Goal: Information Seeking & Learning: Learn about a topic

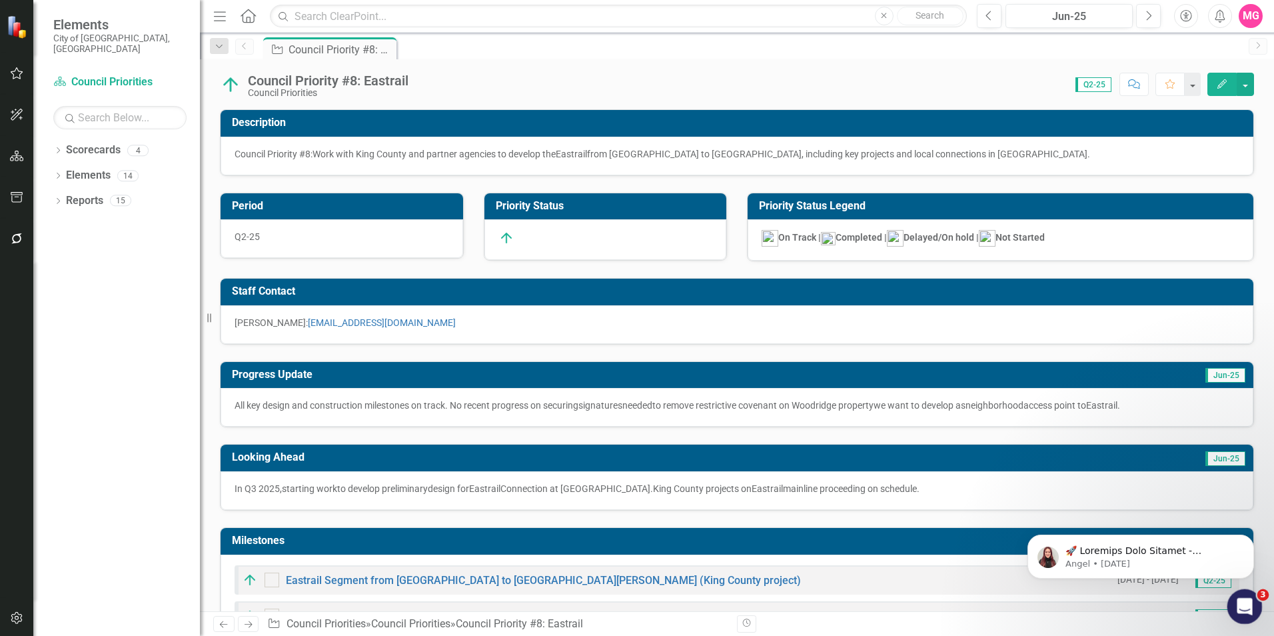
click at [1245, 598] on icon "Open Intercom Messenger" at bounding box center [1243, 605] width 22 height 22
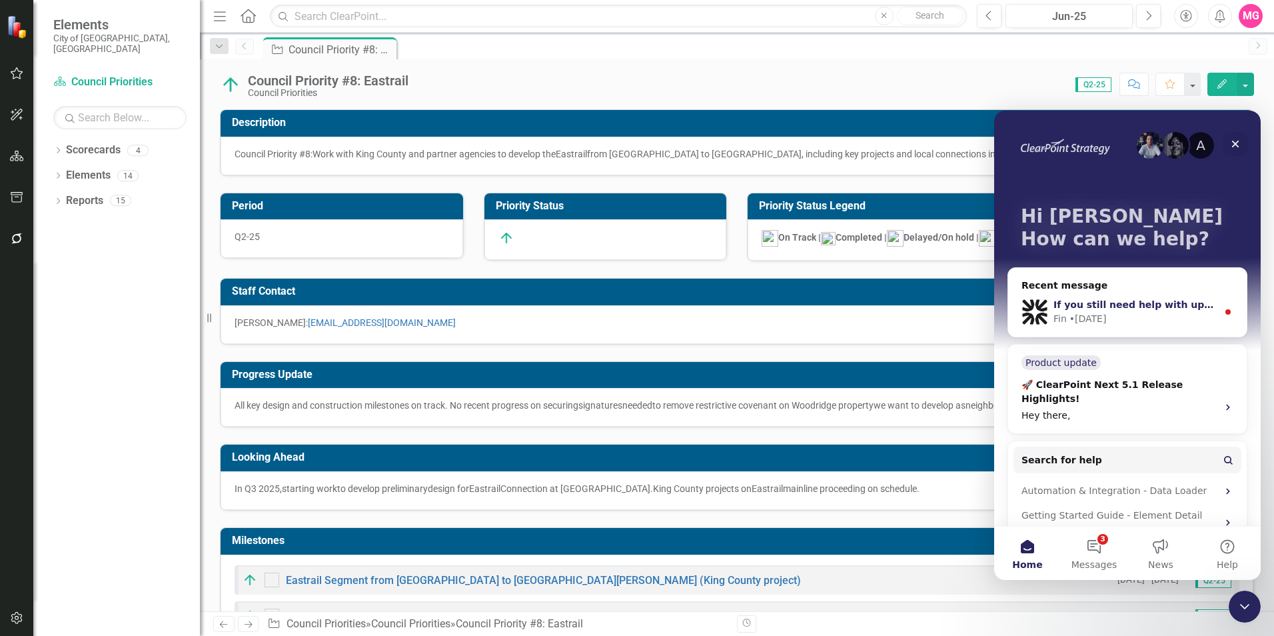
scroll to position [37, 0]
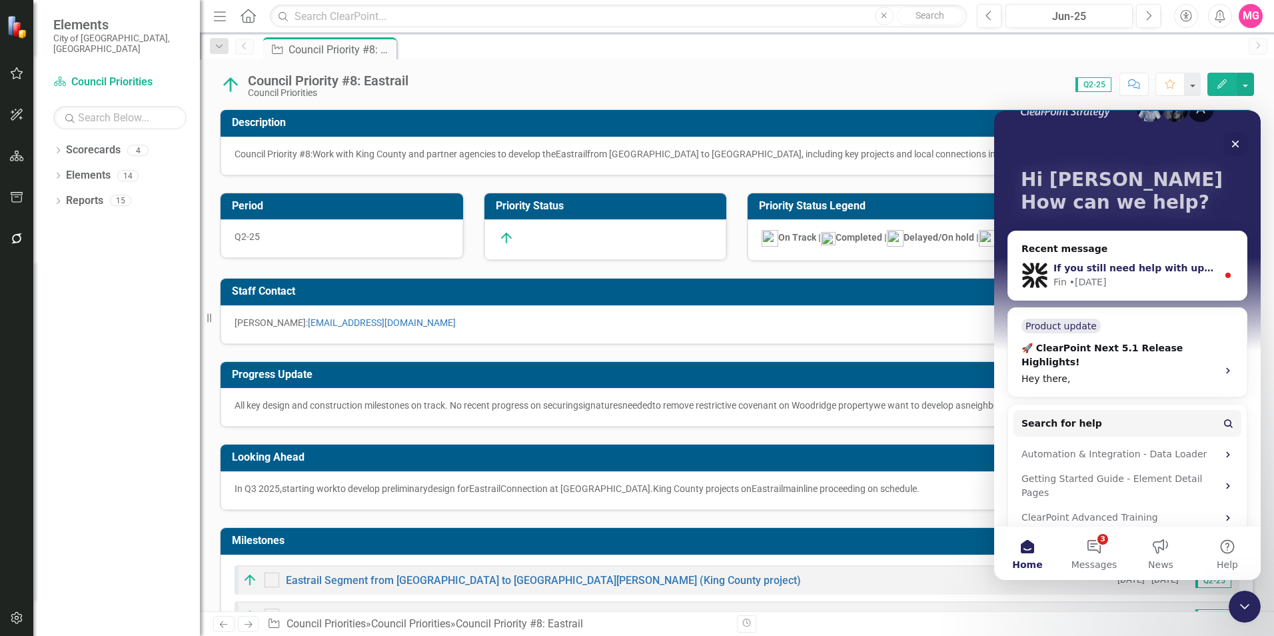
click at [1172, 289] on div "If you still need help with updating your scorecard or using the Data Loader fe…" at bounding box center [1127, 275] width 239 height 49
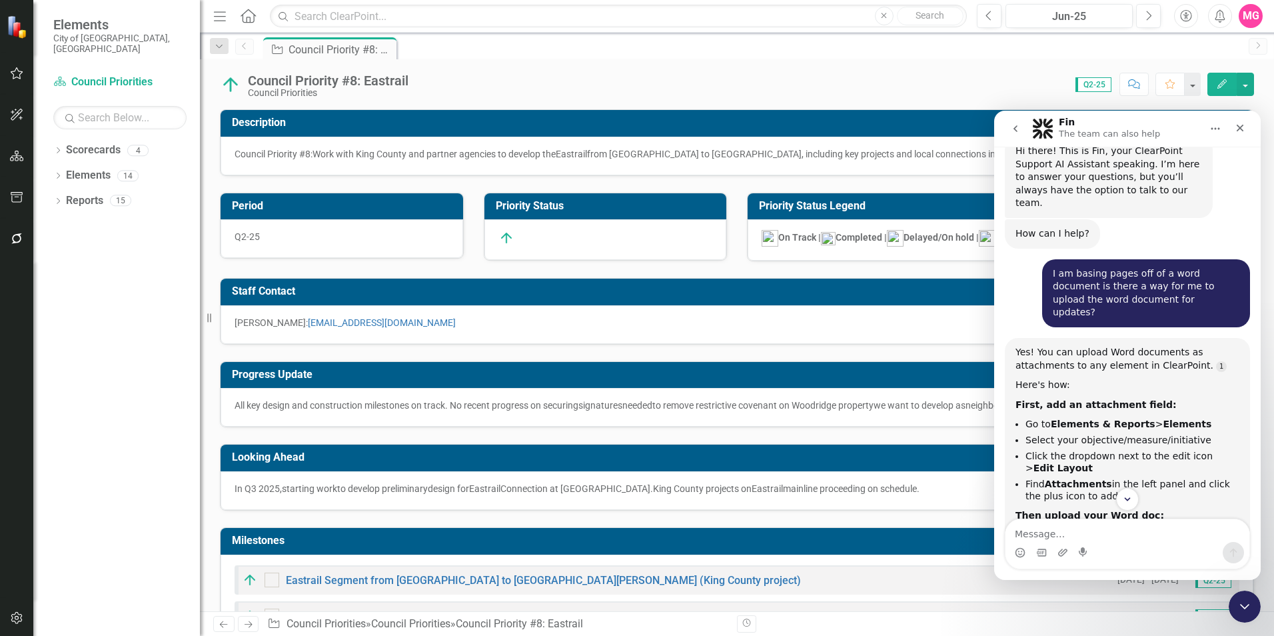
scroll to position [0, 0]
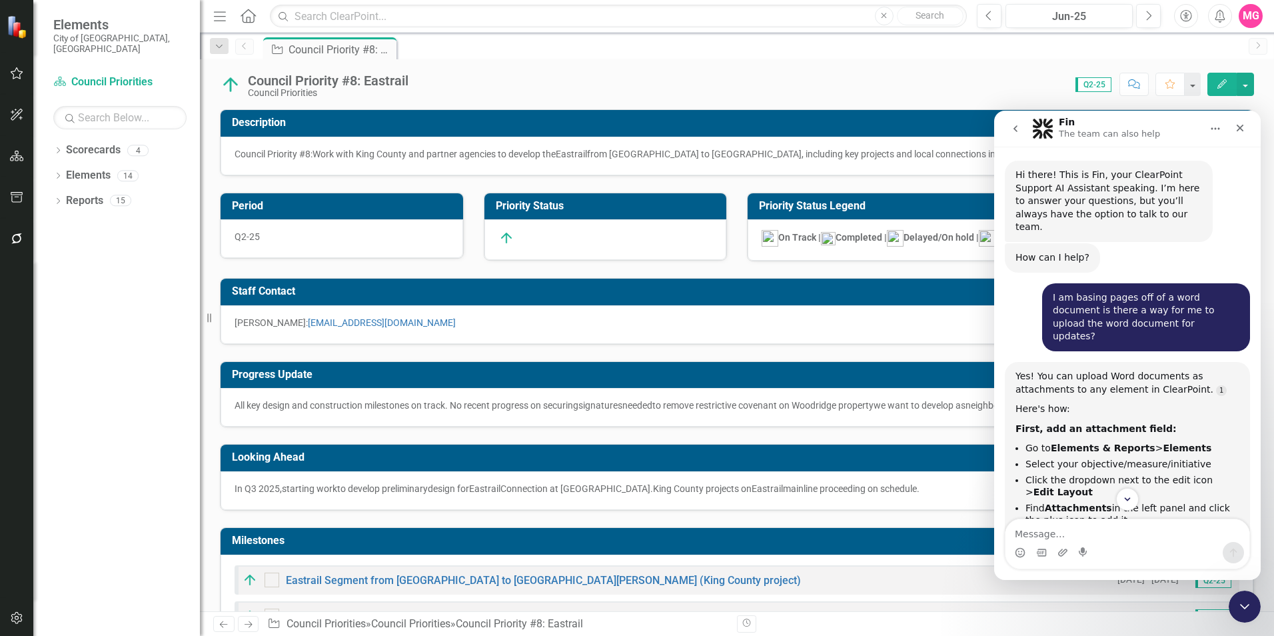
click at [1018, 122] on button "go back" at bounding box center [1015, 128] width 25 height 25
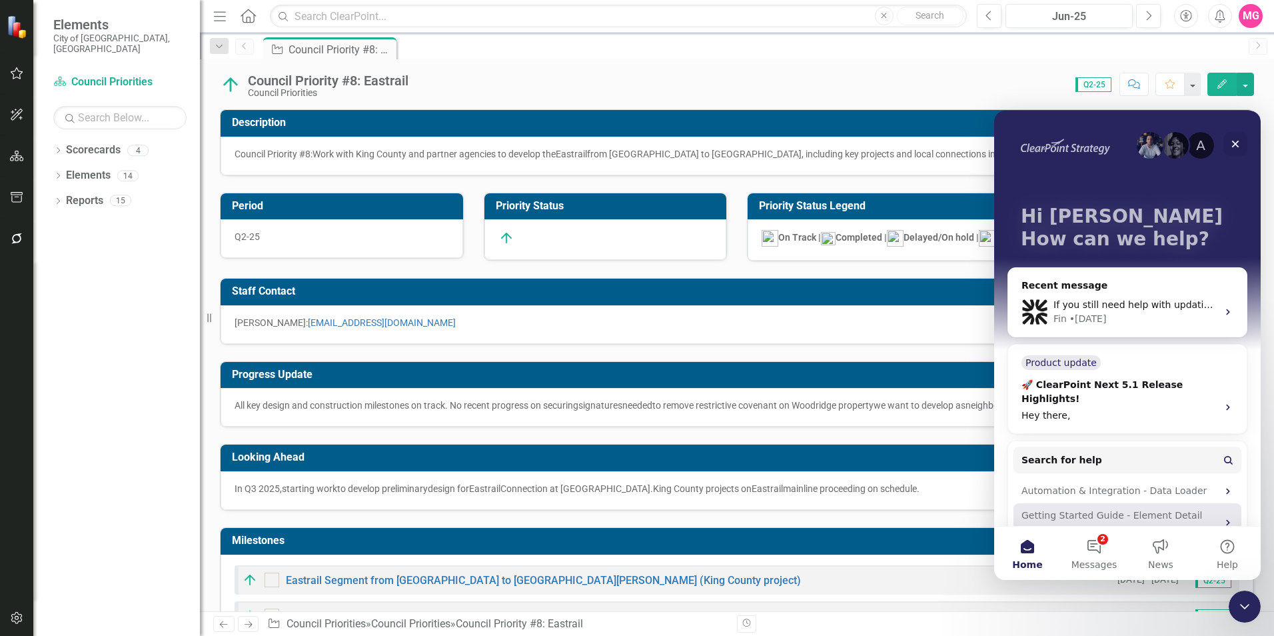
scroll to position [50, 0]
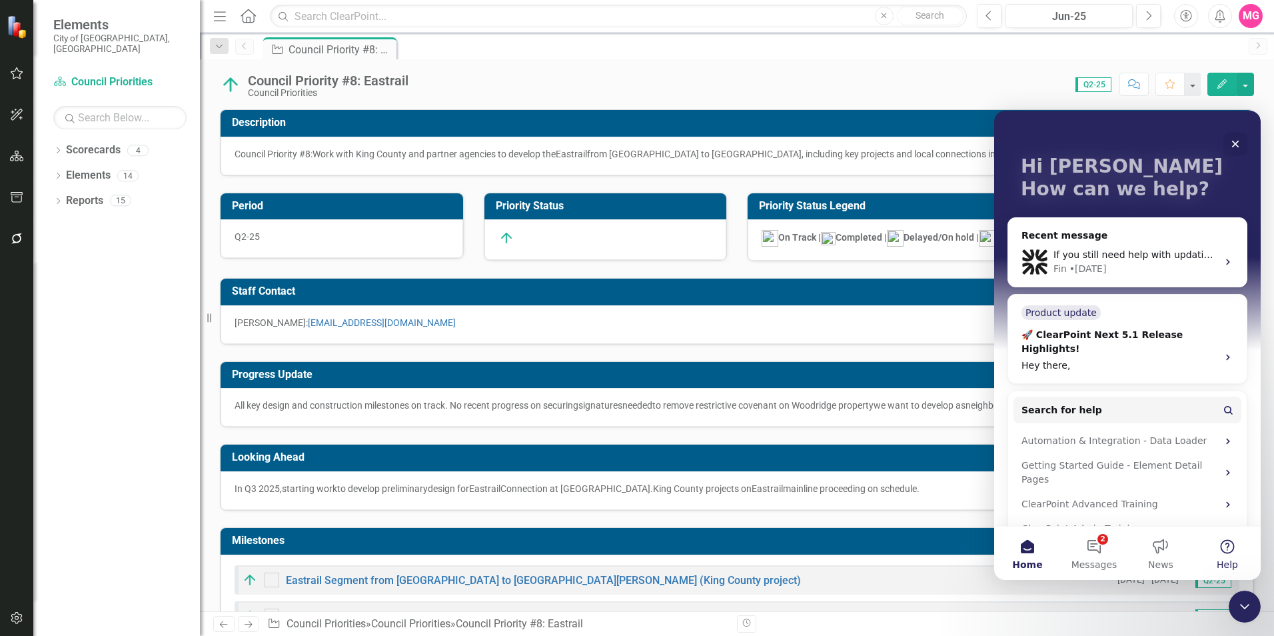
click at [1212, 556] on button "Help" at bounding box center [1227, 553] width 67 height 53
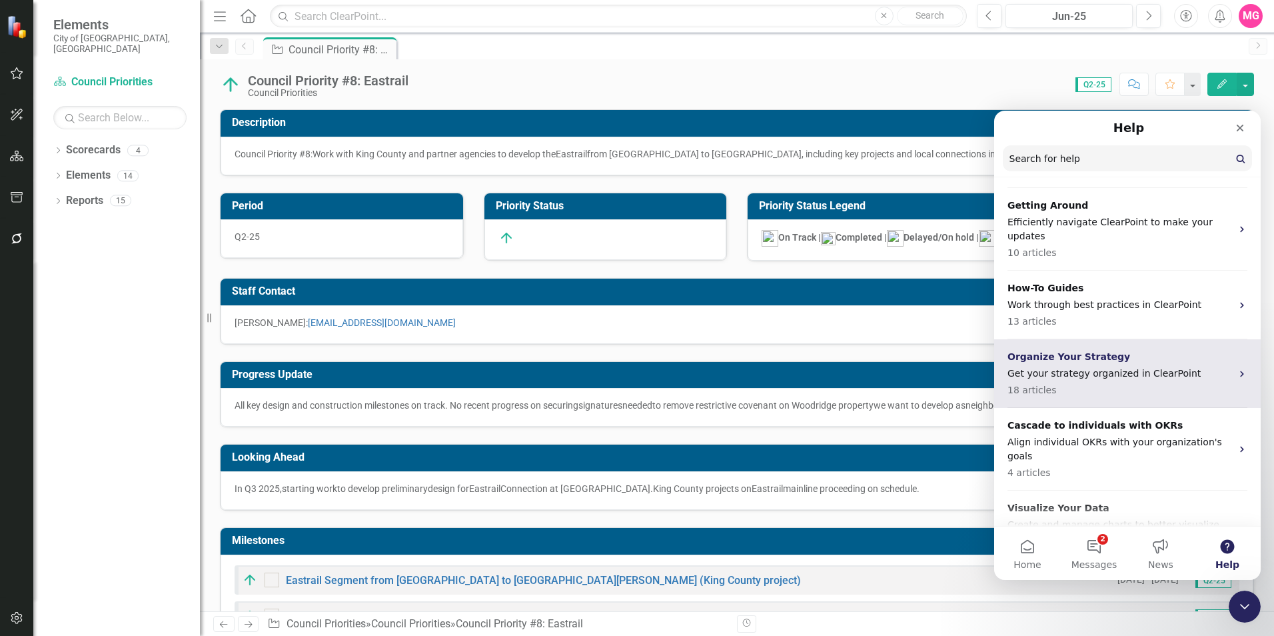
scroll to position [269, 0]
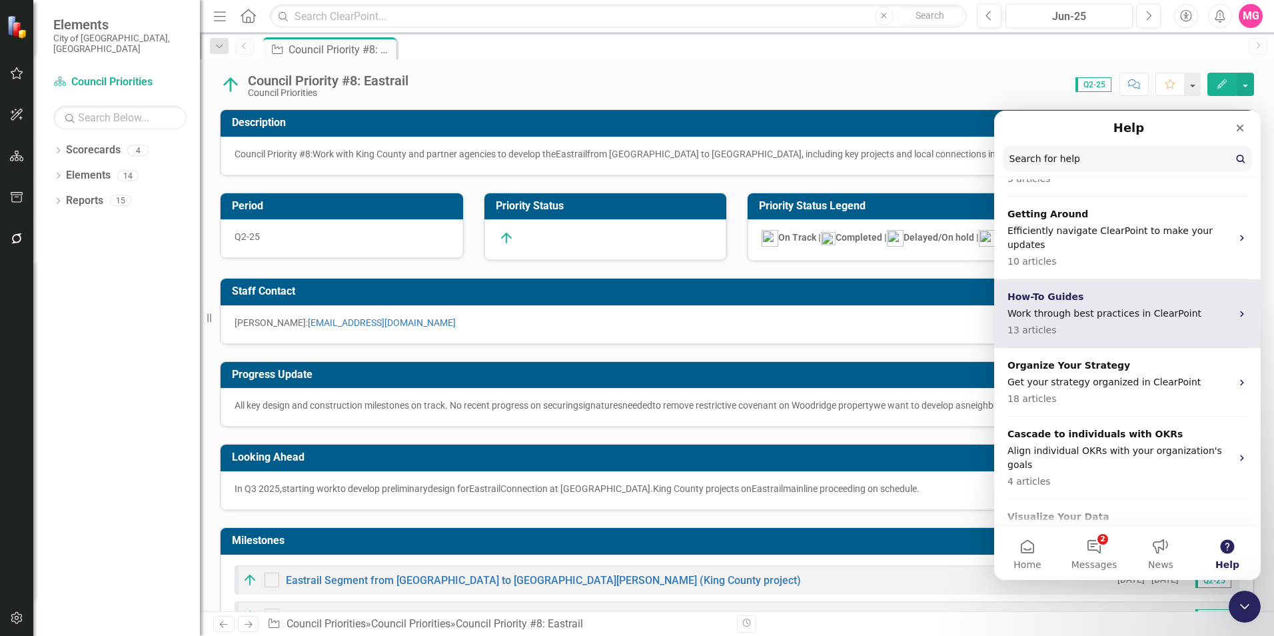
click at [1112, 307] on p "Work through best practices in ClearPoint" at bounding box center [1120, 314] width 224 height 14
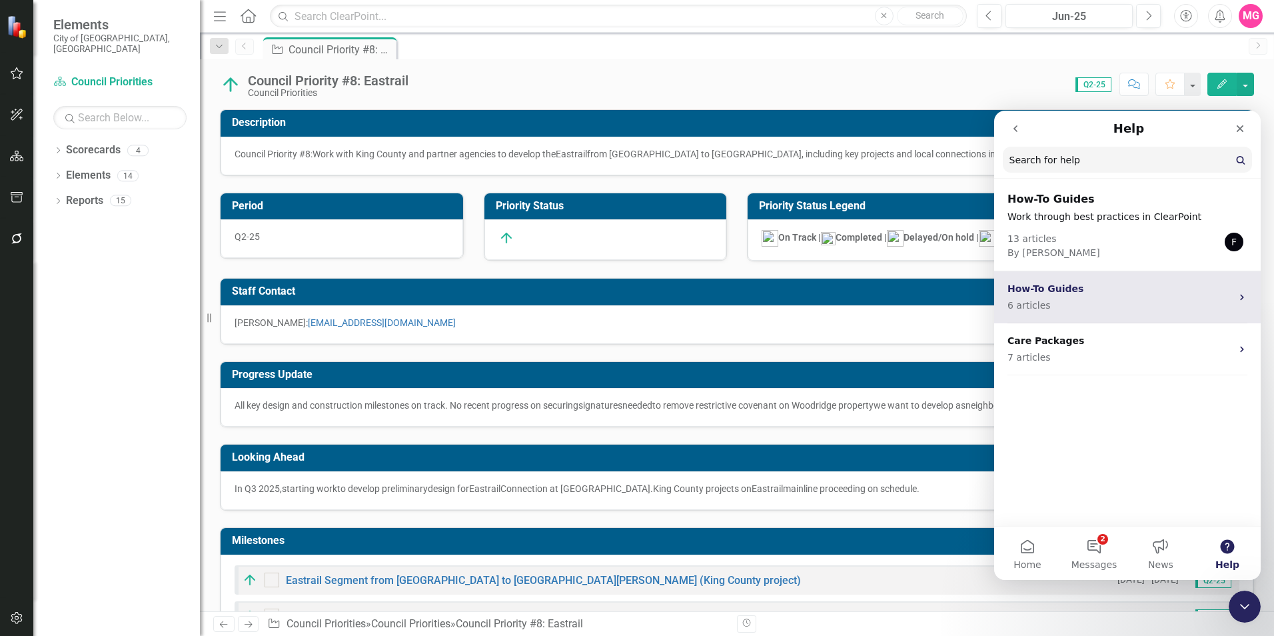
click at [1144, 299] on p "6 articles" at bounding box center [1120, 306] width 224 height 14
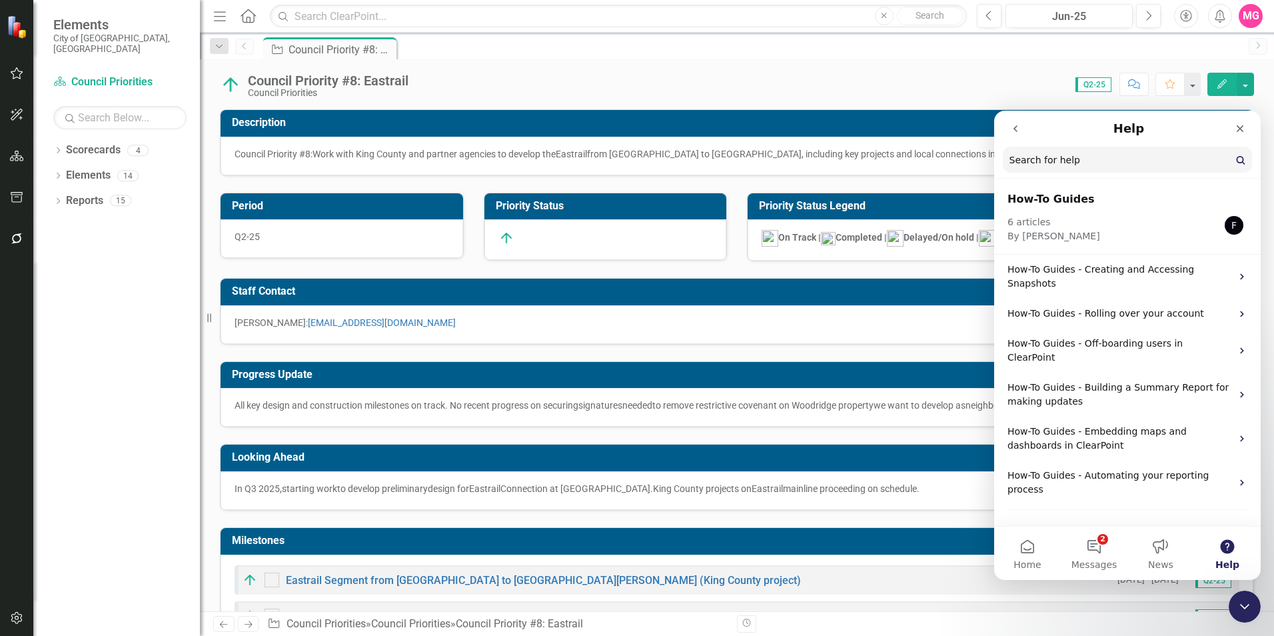
click at [1014, 125] on icon "go back" at bounding box center [1015, 128] width 11 height 11
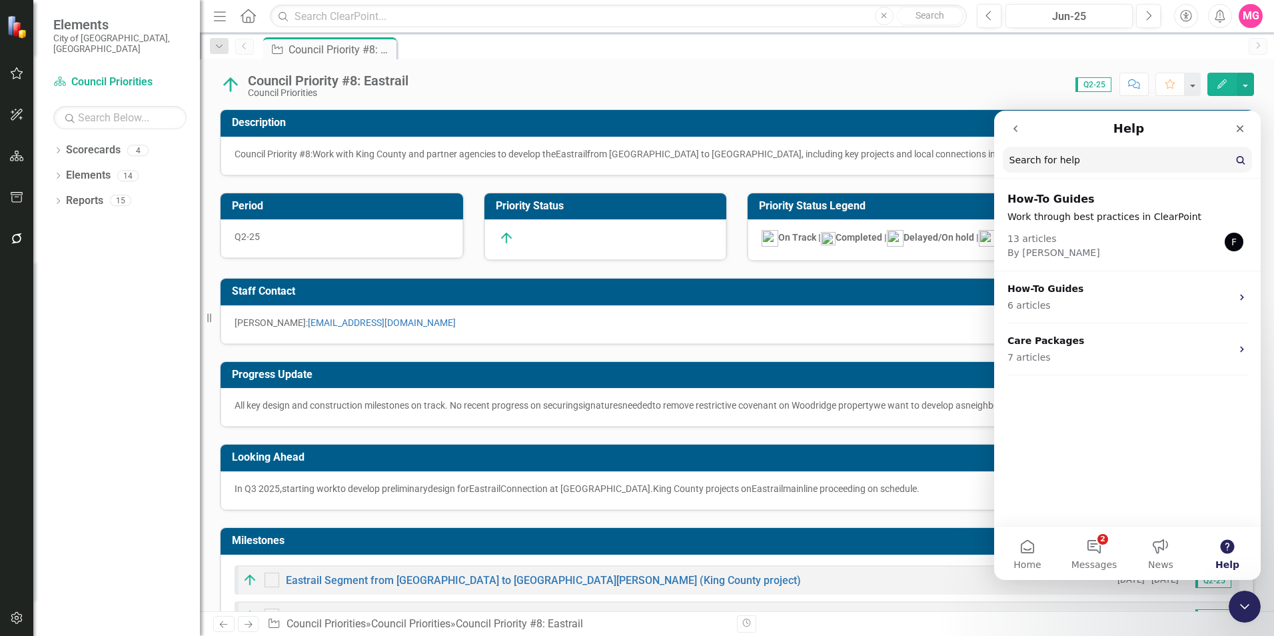
click at [1014, 133] on icon "go back" at bounding box center [1015, 128] width 11 height 11
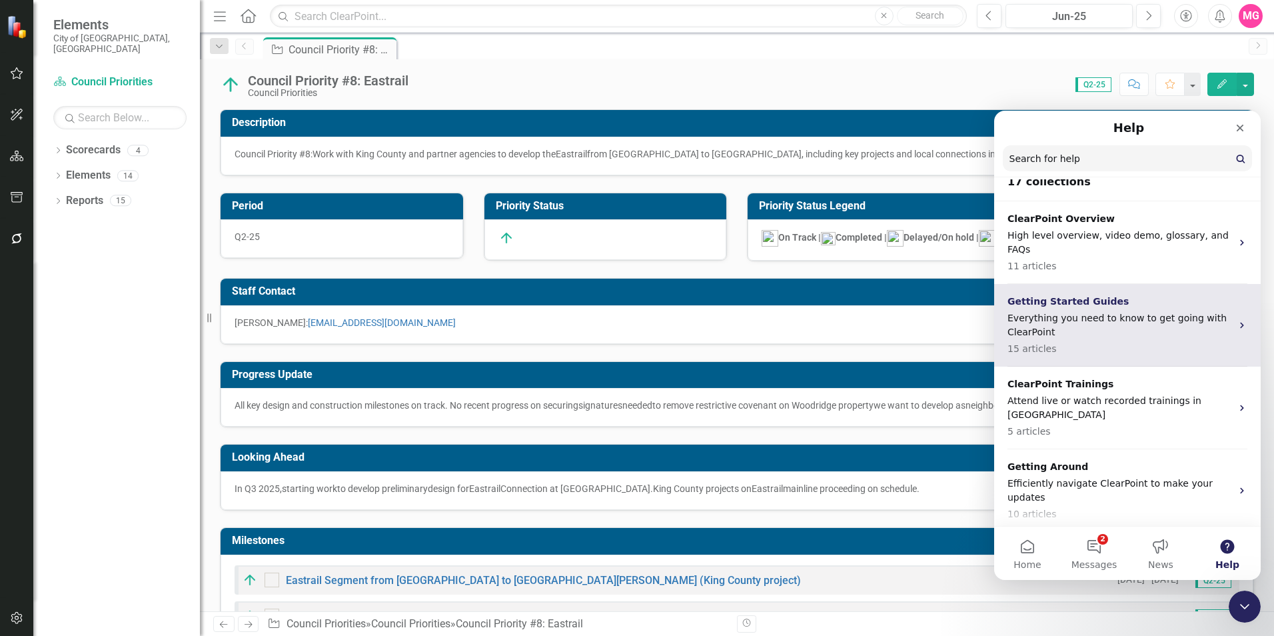
scroll to position [17, 0]
click at [1102, 294] on p "Getting Started Guides" at bounding box center [1120, 301] width 224 height 14
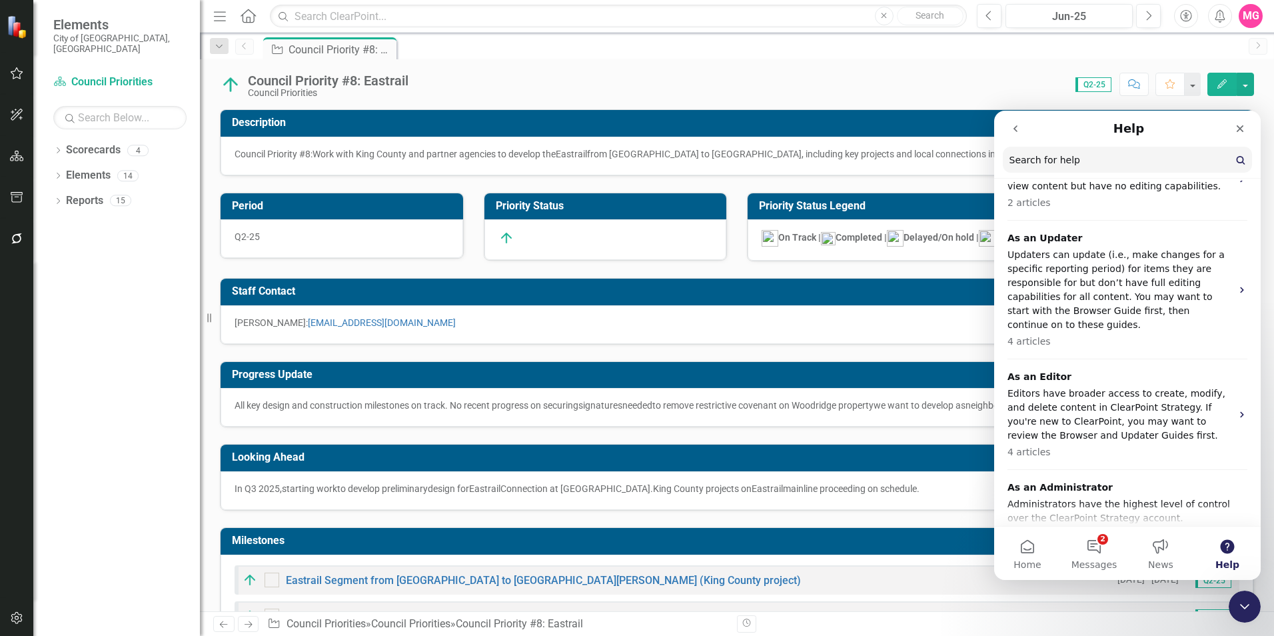
scroll to position [251, 0]
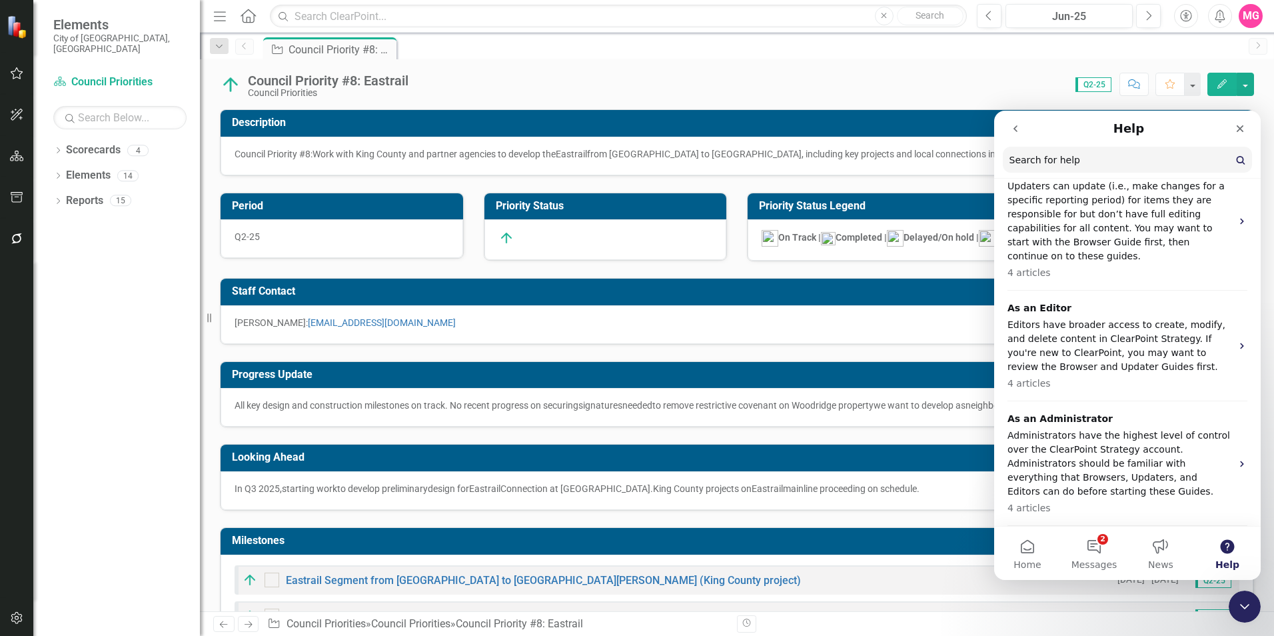
click at [1017, 133] on icon "go back" at bounding box center [1015, 128] width 11 height 11
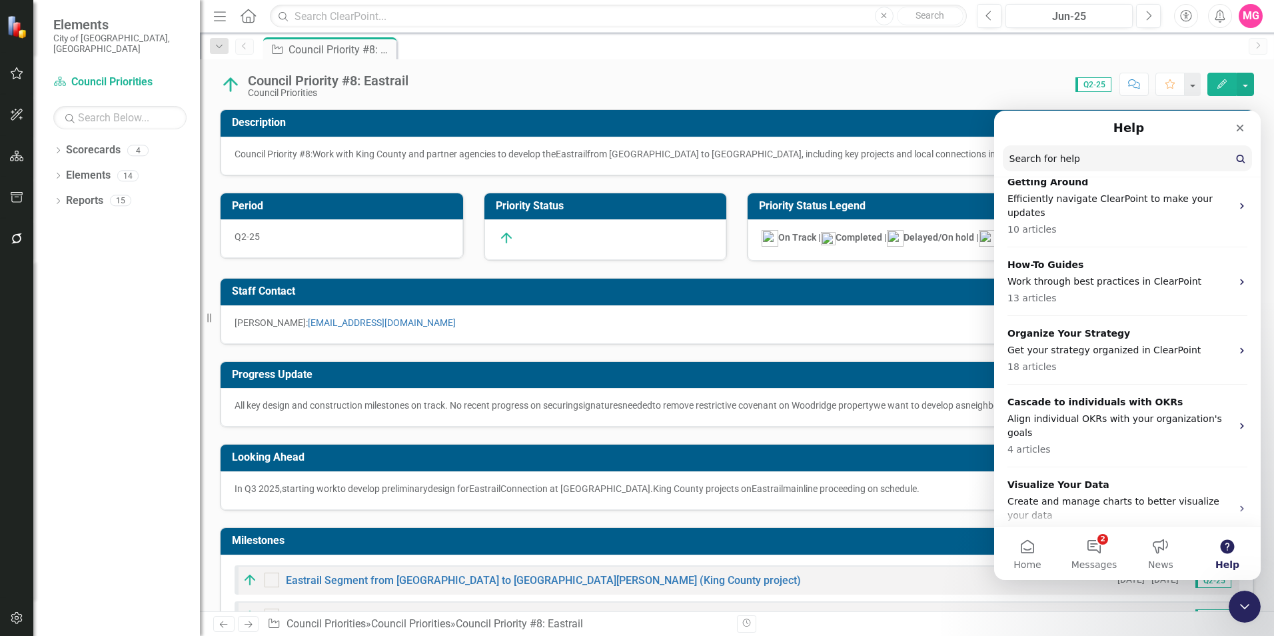
scroll to position [0, 0]
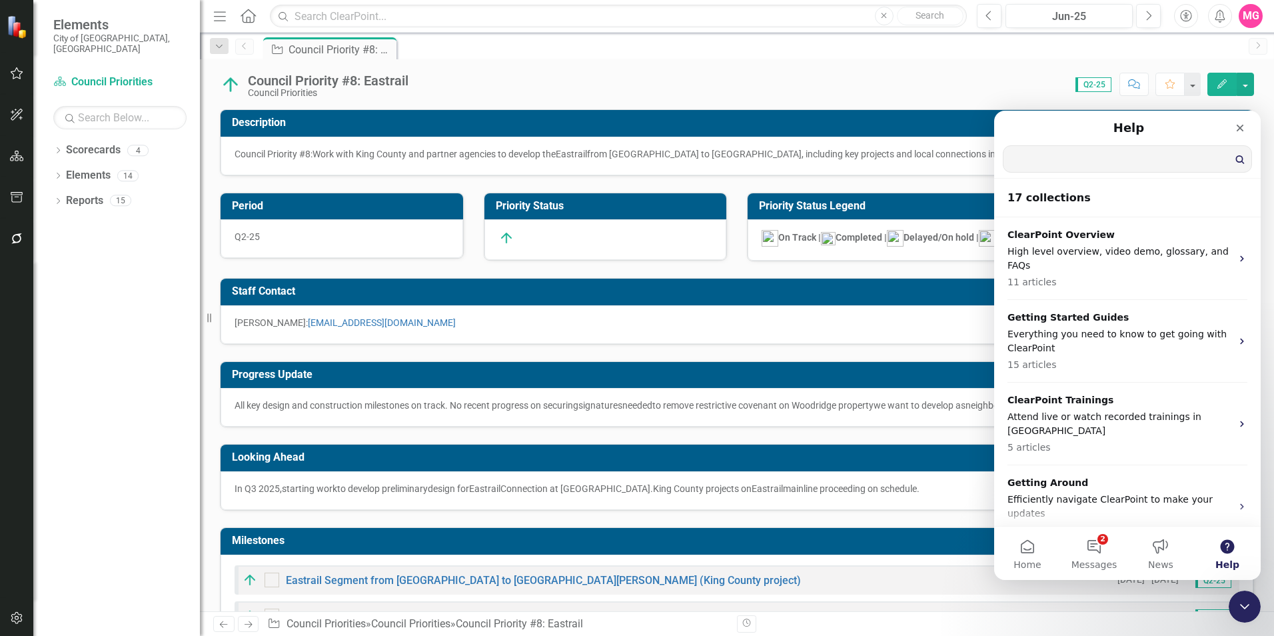
click at [1101, 150] on input "Search for help" at bounding box center [1128, 159] width 248 height 26
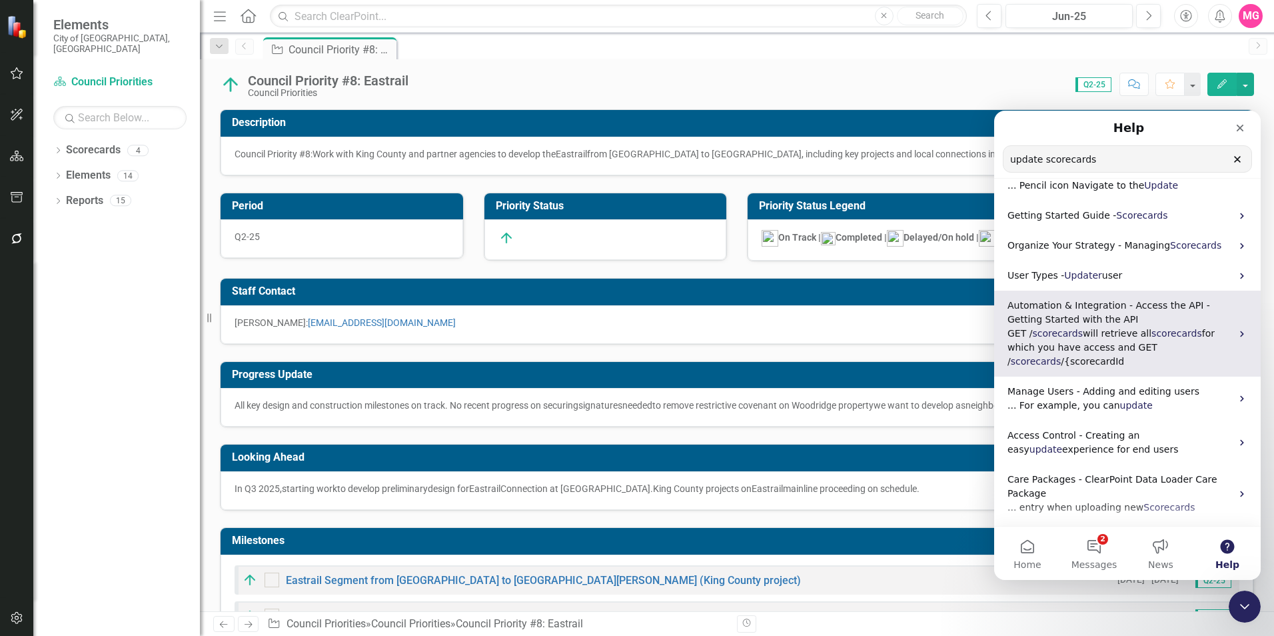
scroll to position [77, 0]
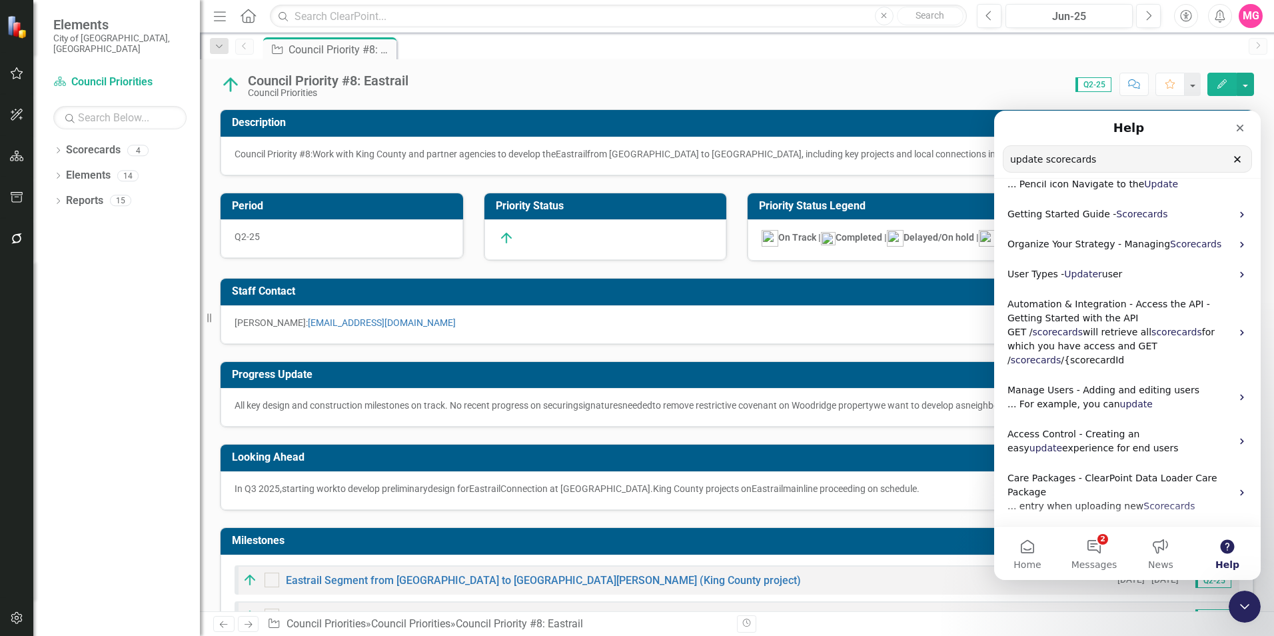
type input "update scorecards"
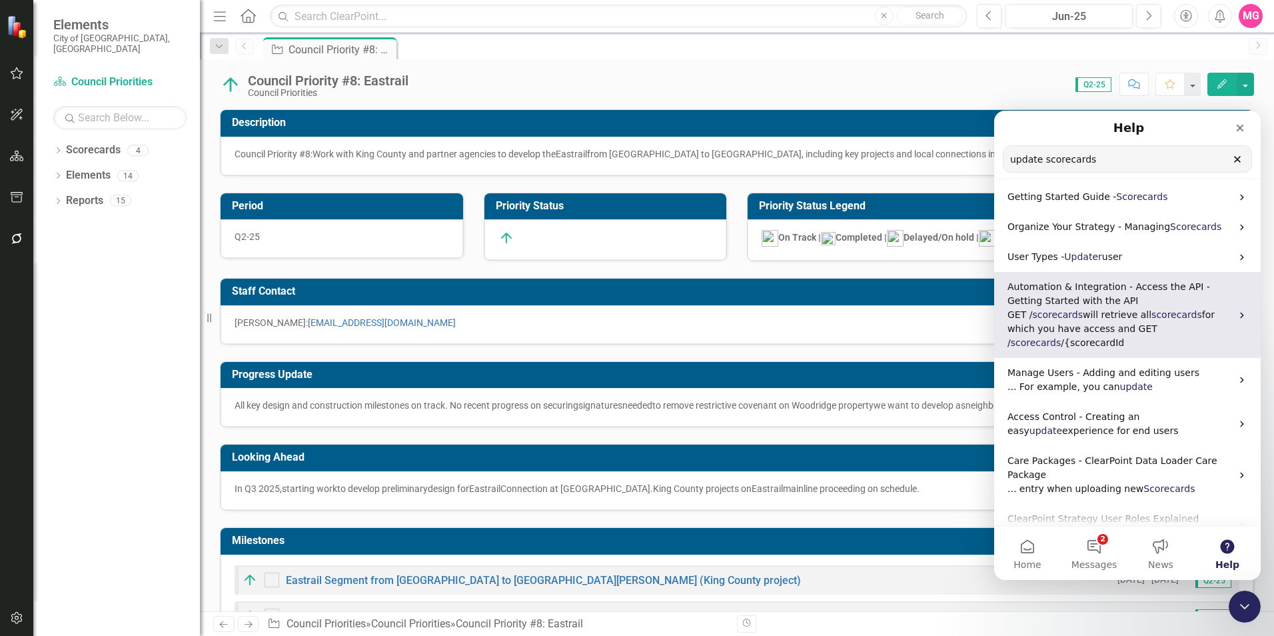
scroll to position [97, 0]
click at [1132, 295] on p "Automation & Integration - Access the API - Getting Started with the API" at bounding box center [1120, 292] width 224 height 28
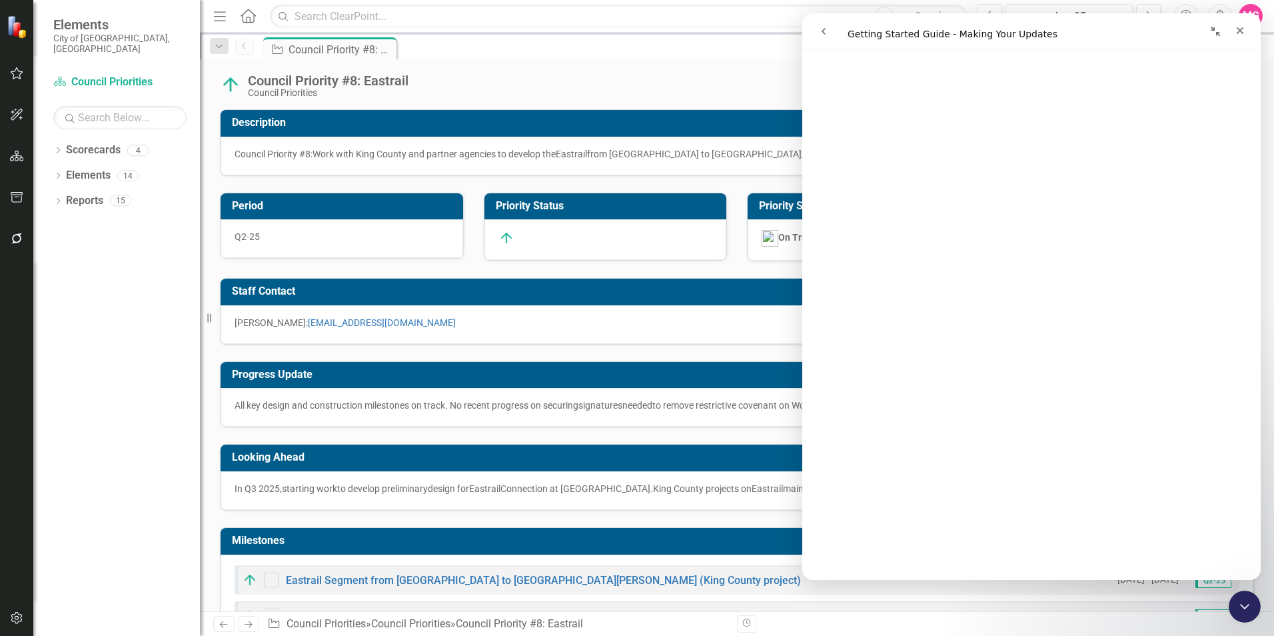
scroll to position [569, 0]
click at [107, 143] on link "Scorecards" at bounding box center [93, 150] width 55 height 15
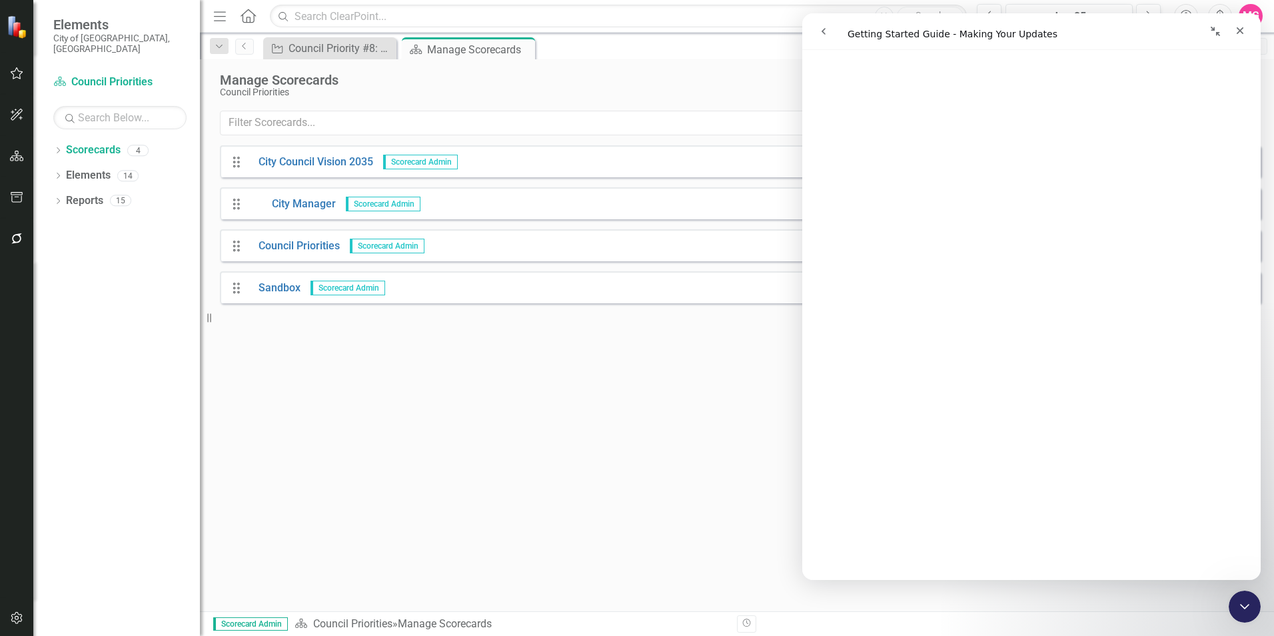
scroll to position [322, 0]
click at [57, 173] on icon "Dropdown" at bounding box center [57, 176] width 9 height 7
click at [57, 171] on icon "Dropdown" at bounding box center [56, 175] width 7 height 9
click at [58, 199] on icon "Dropdown" at bounding box center [57, 202] width 9 height 7
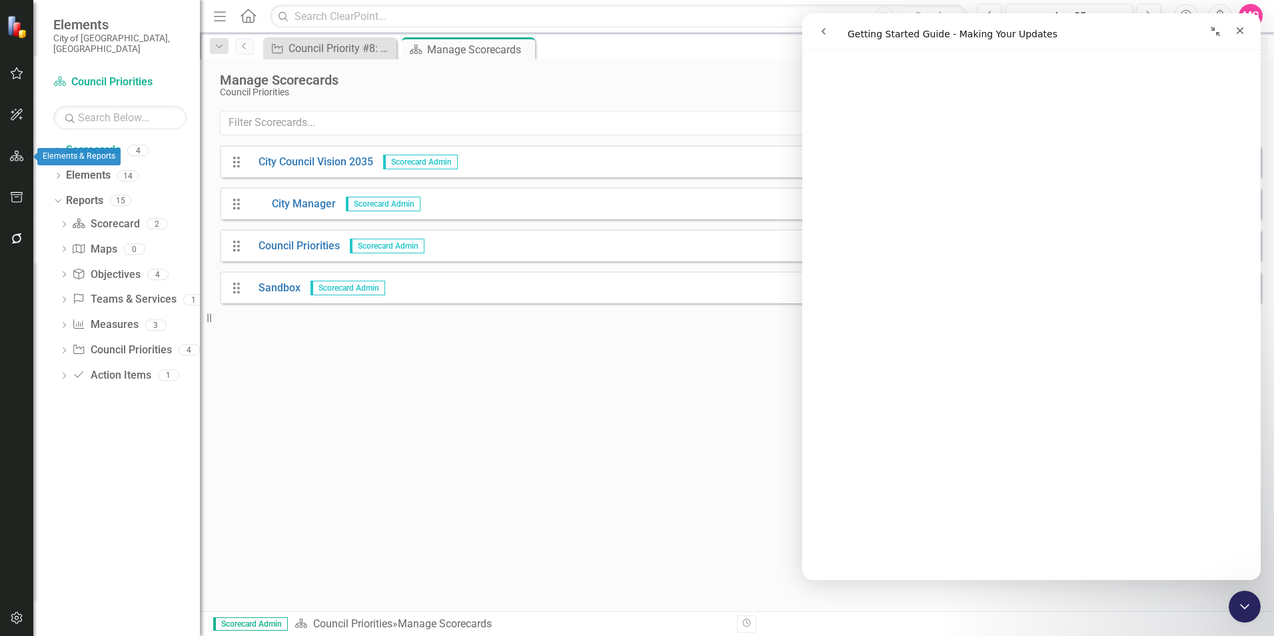
click at [22, 162] on button "button" at bounding box center [17, 157] width 30 height 28
click at [65, 165] on div "Dropdown Elements 14" at bounding box center [126, 177] width 147 height 25
click at [51, 162] on div "Dropdown Scorecards 4 Dropdown City Council Vision 2035 City Manager Council Pr…" at bounding box center [116, 387] width 167 height 497
click at [57, 173] on icon "Dropdown" at bounding box center [57, 176] width 9 height 7
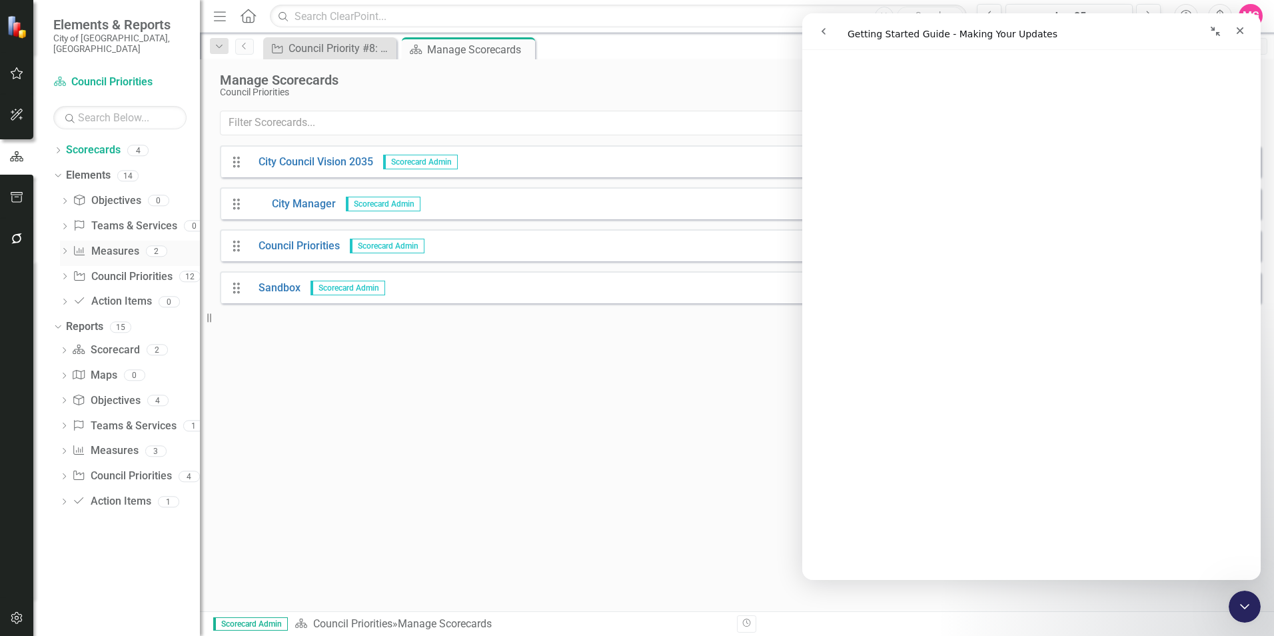
click at [113, 244] on link "Measure Measures" at bounding box center [106, 251] width 66 height 15
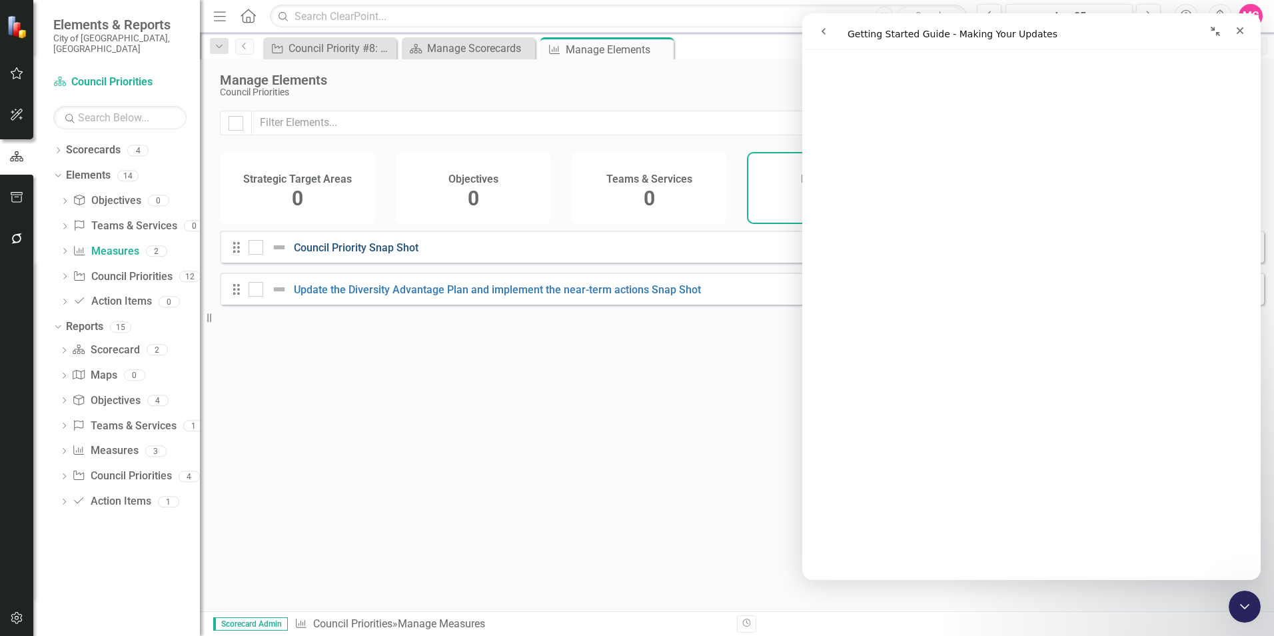
click at [391, 254] on link "Council Priority Snap Shot" at bounding box center [356, 247] width 125 height 13
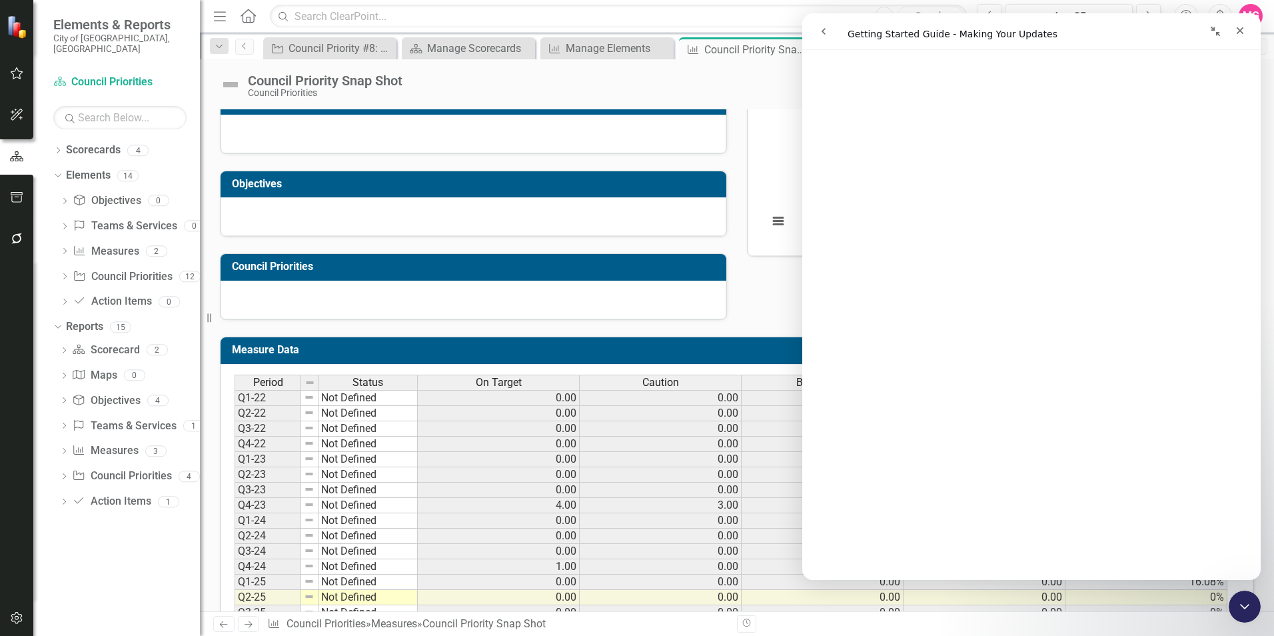
scroll to position [199, 0]
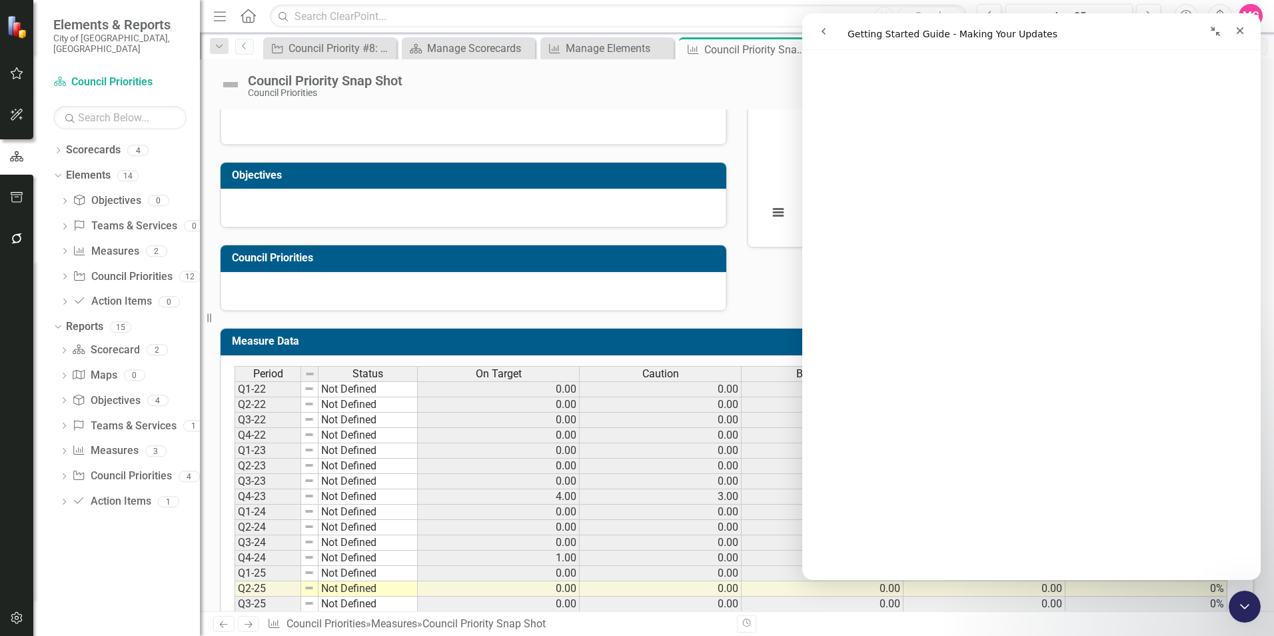
click at [1206, 31] on button "Collapse window" at bounding box center [1215, 31] width 25 height 25
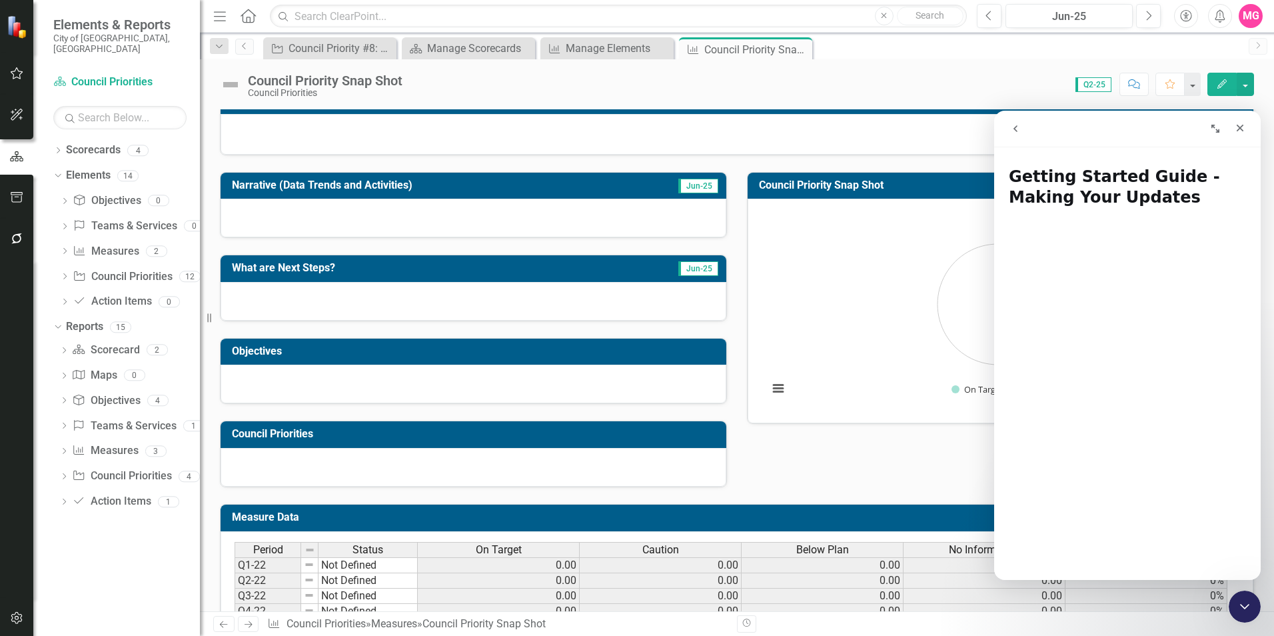
scroll to position [0, 0]
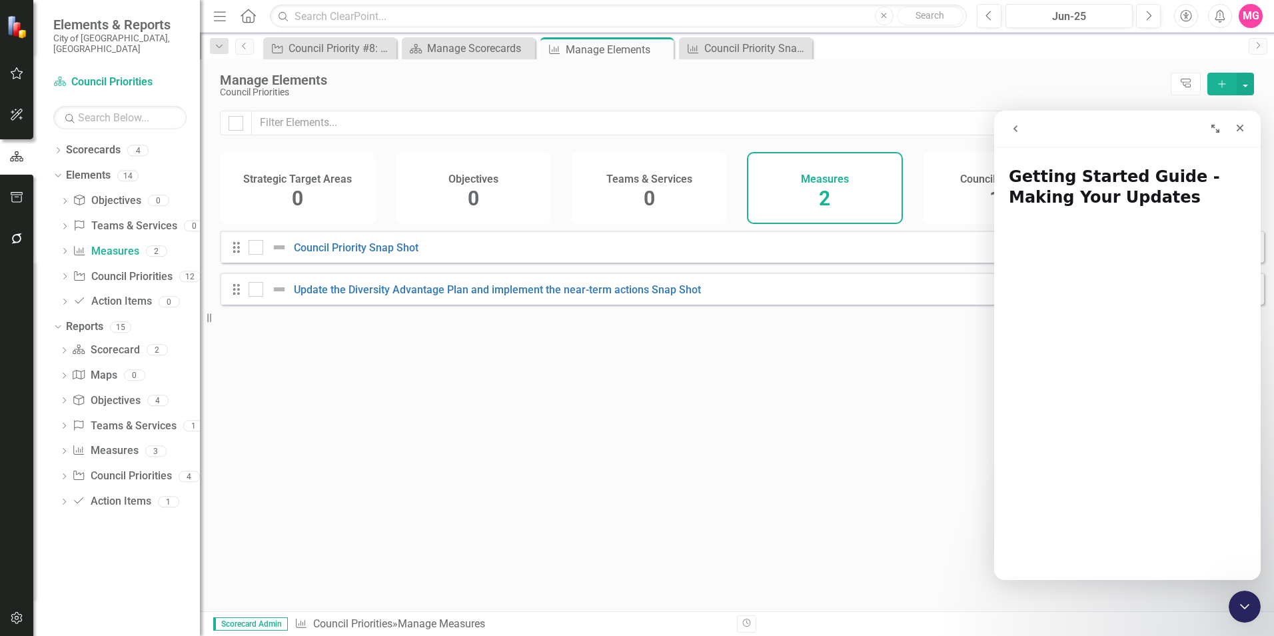
click at [936, 203] on div "Council Priorities 12" at bounding box center [1001, 188] width 156 height 72
click at [17, 79] on icon "button" at bounding box center [17, 73] width 14 height 11
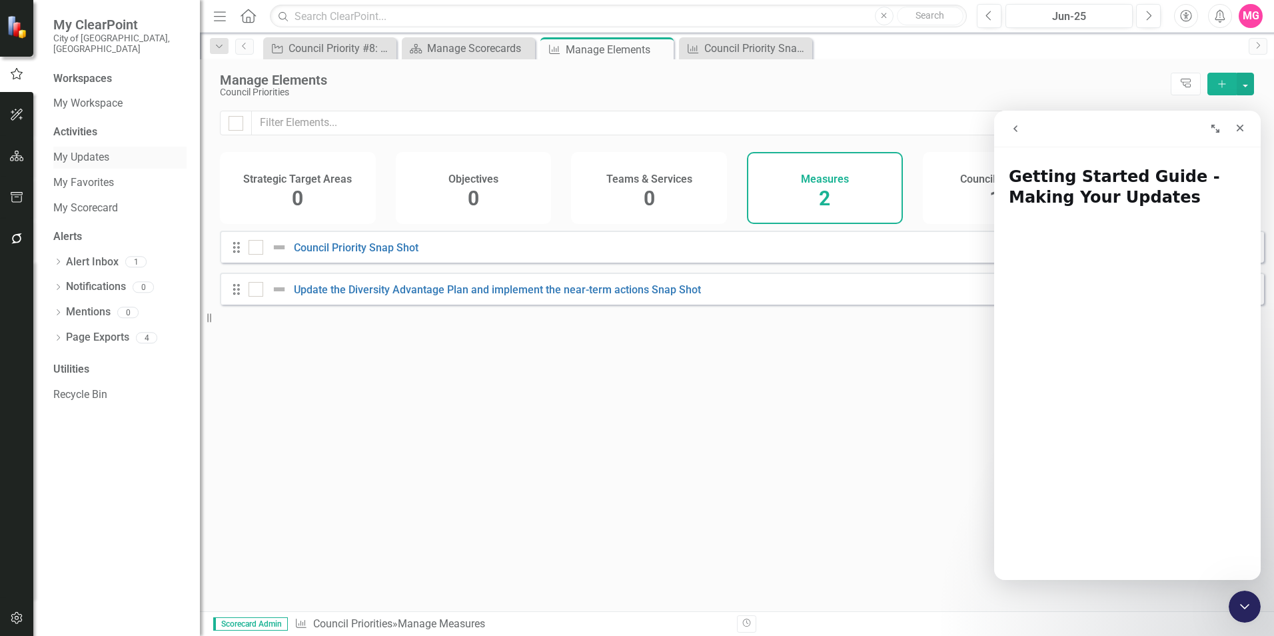
click at [102, 152] on link "My Updates" at bounding box center [119, 157] width 133 height 15
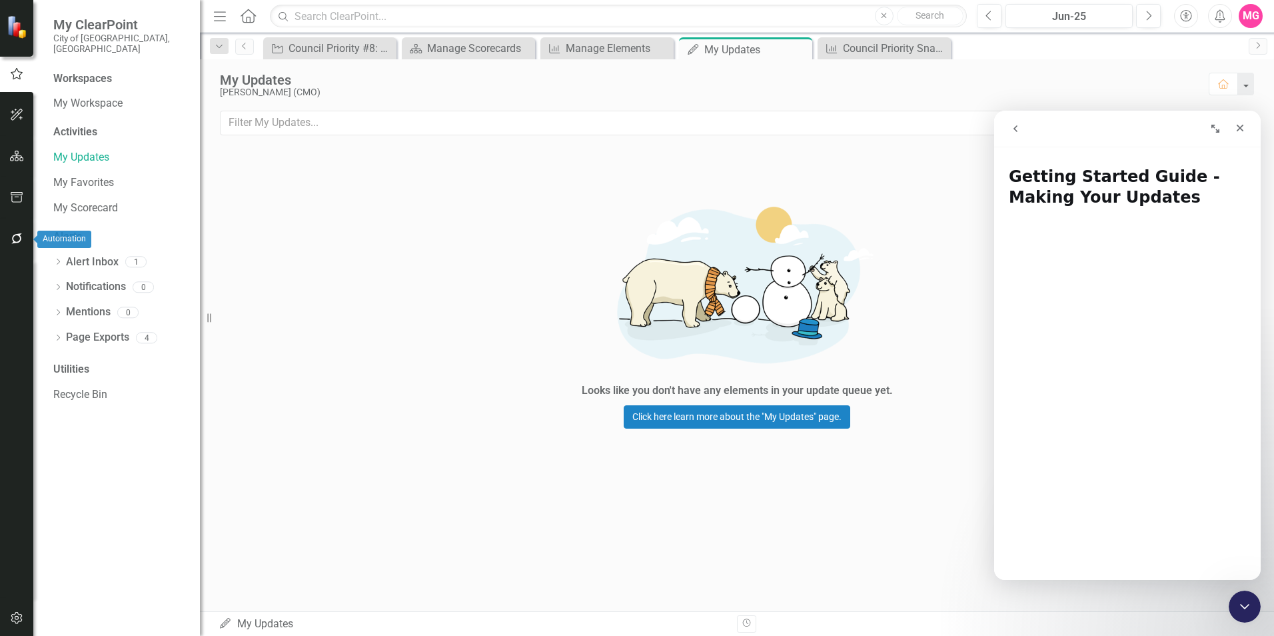
click at [21, 230] on button "button" at bounding box center [17, 239] width 30 height 28
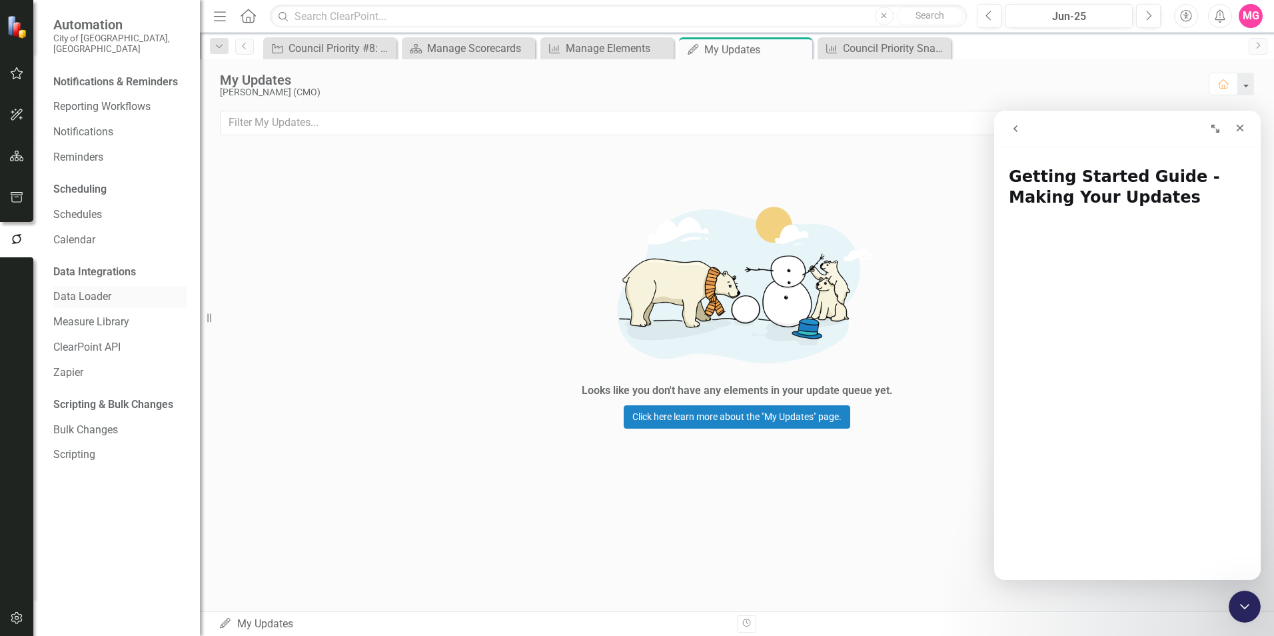
click at [99, 289] on link "Data Loader" at bounding box center [119, 296] width 133 height 15
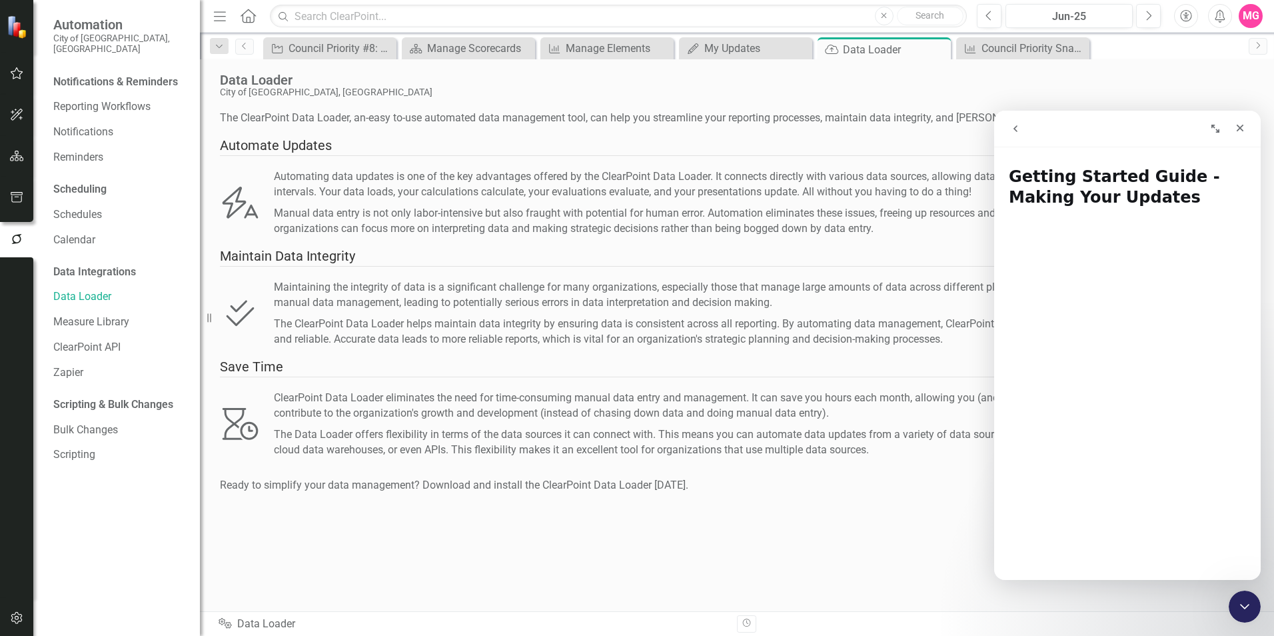
click at [549, 491] on div "Ready to simplify your data management? Download and install the ClearPoint Dat…" at bounding box center [737, 485] width 1034 height 15
click at [19, 163] on button "button" at bounding box center [17, 157] width 30 height 28
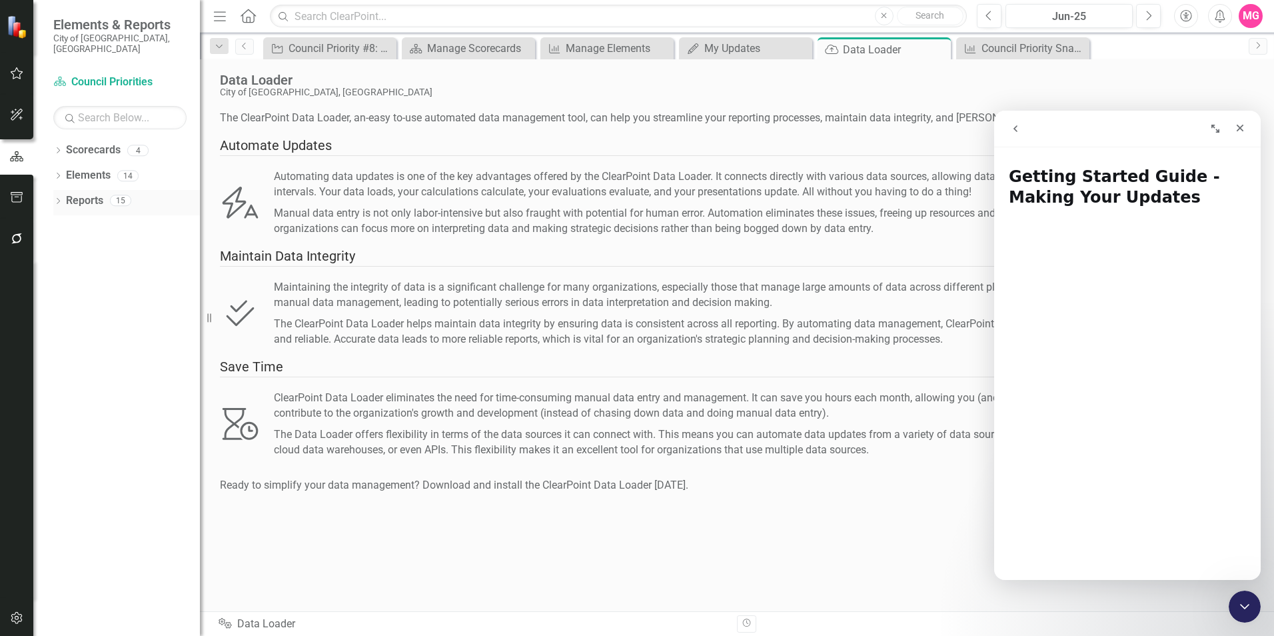
click at [56, 190] on div "Dropdown Reports 15" at bounding box center [126, 202] width 147 height 25
click at [56, 199] on icon "Dropdown" at bounding box center [57, 202] width 9 height 7
click at [119, 317] on link "Measure Measures" at bounding box center [105, 324] width 66 height 15
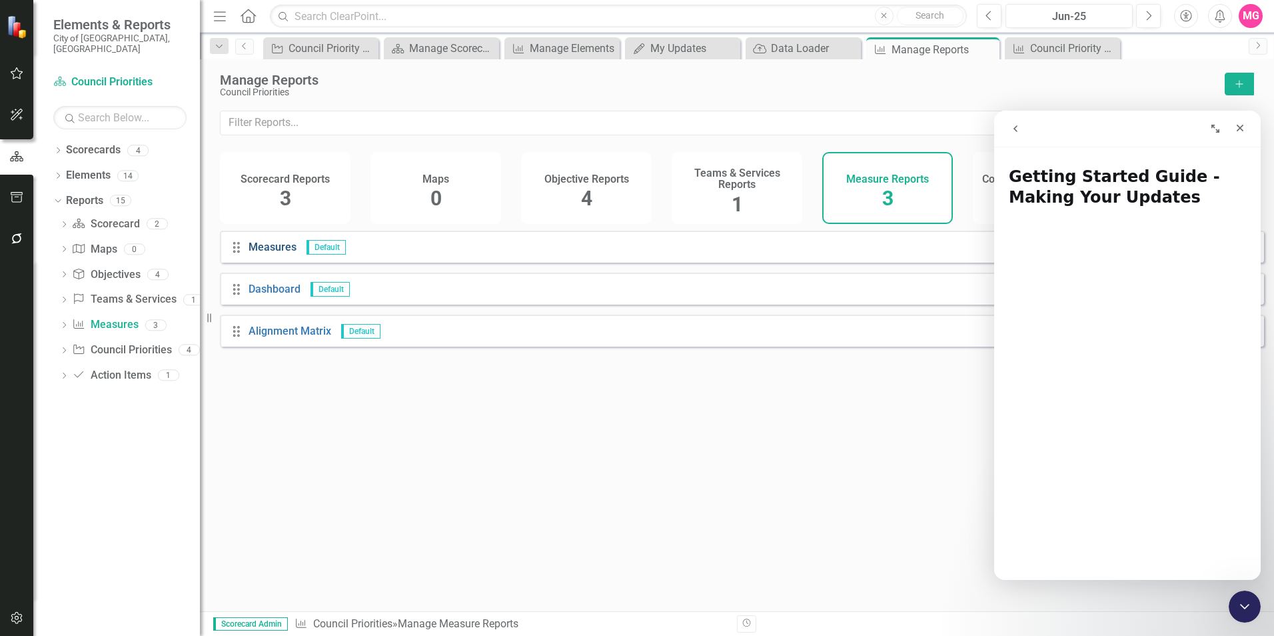
click at [265, 253] on link "Measures" at bounding box center [273, 247] width 48 height 13
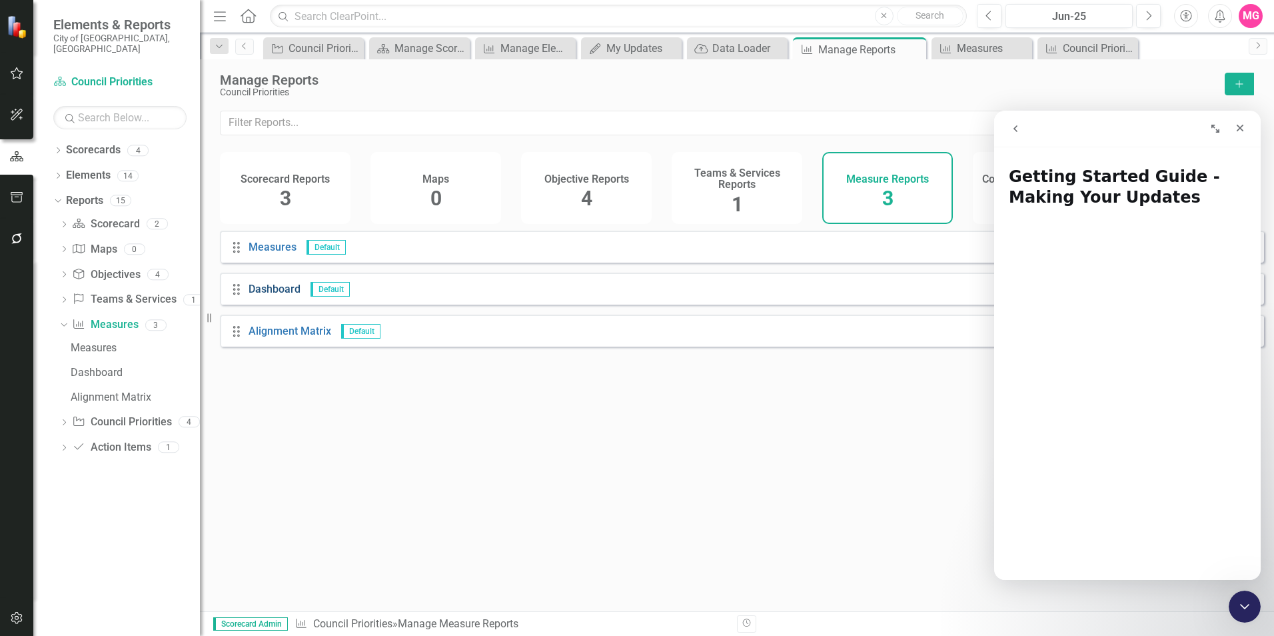
click at [274, 295] on link "Dashboard" at bounding box center [275, 289] width 52 height 13
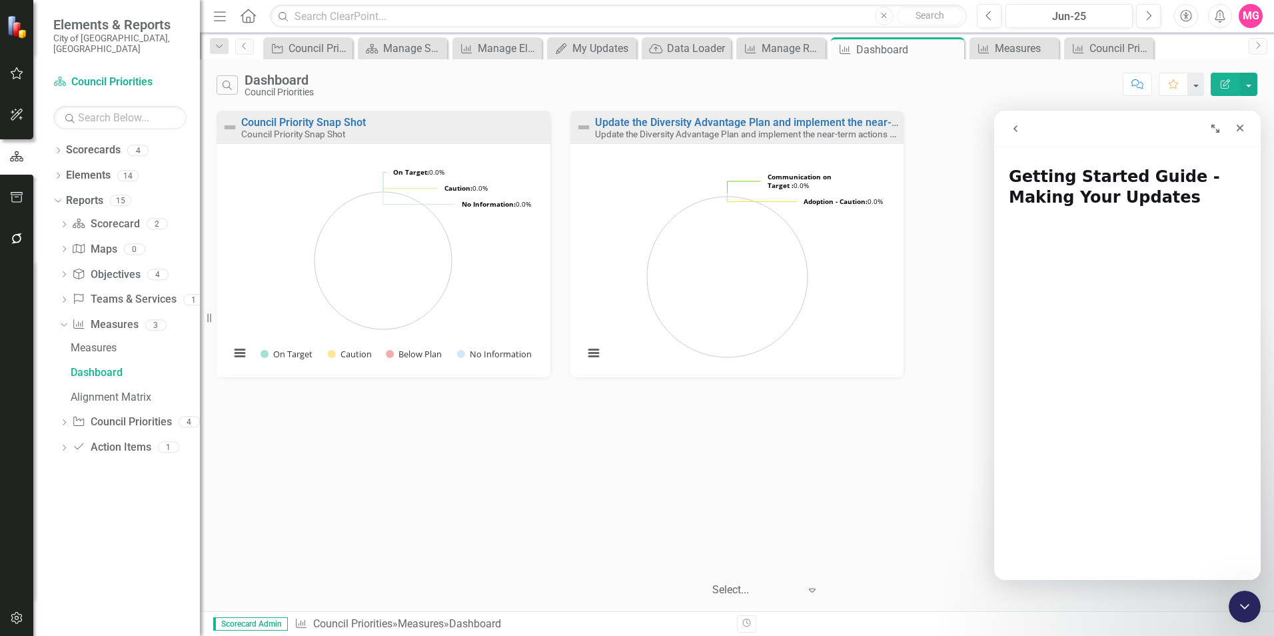
click at [1213, 128] on icon "Expand window" at bounding box center [1215, 128] width 11 height 11
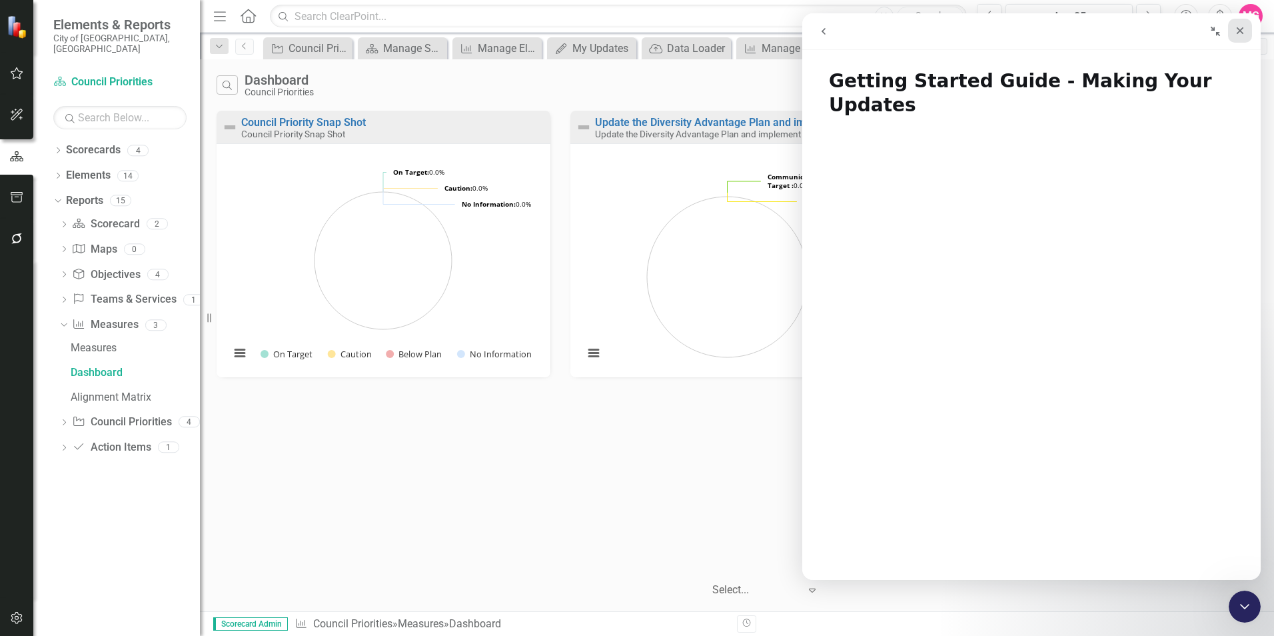
click at [1250, 23] on div "Close" at bounding box center [1240, 31] width 24 height 24
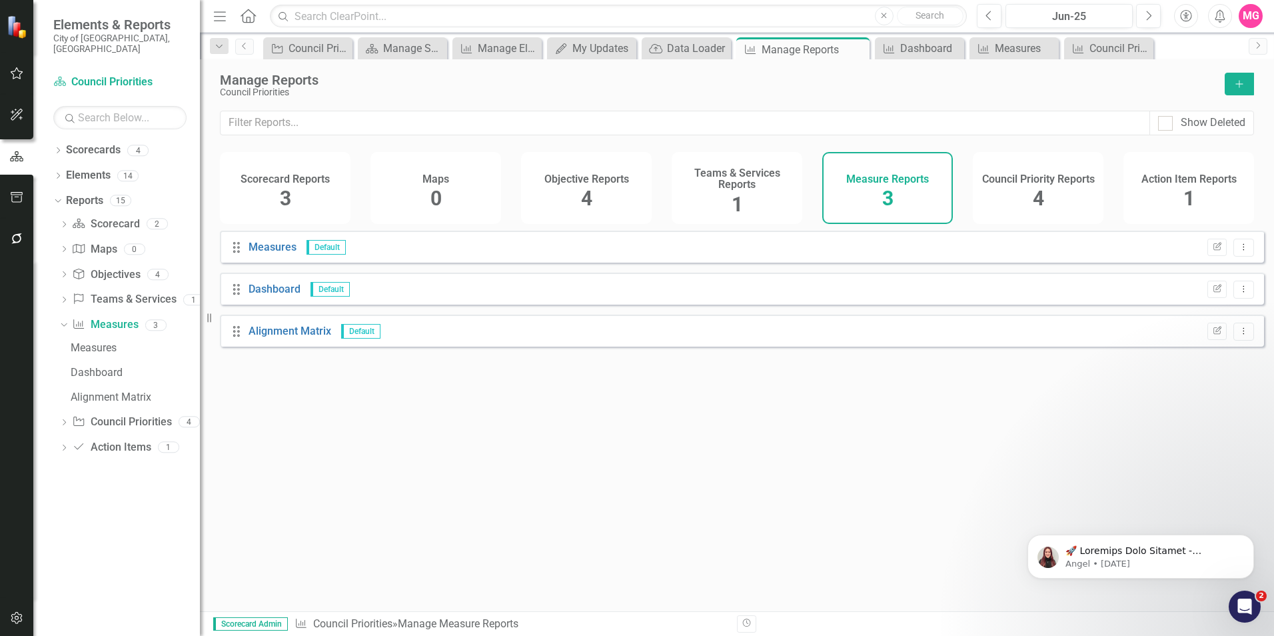
click at [1017, 189] on div "Council Priority Reports 4" at bounding box center [1038, 188] width 131 height 72
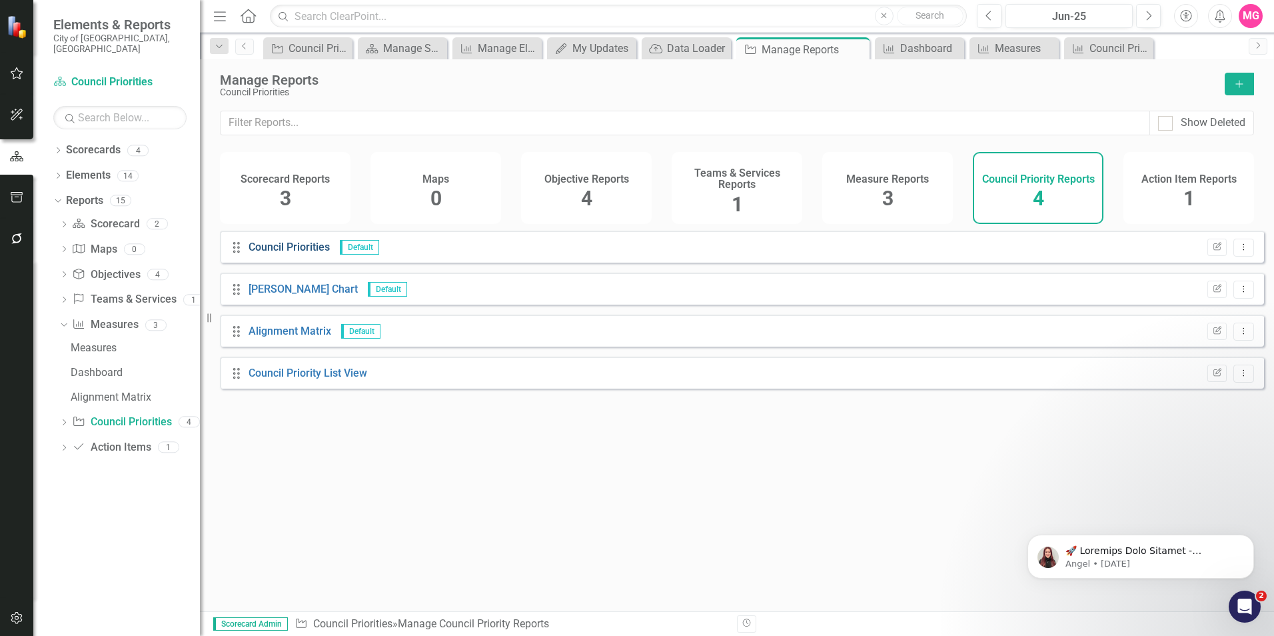
click at [313, 252] on link "Council Priorities" at bounding box center [289, 247] width 81 height 13
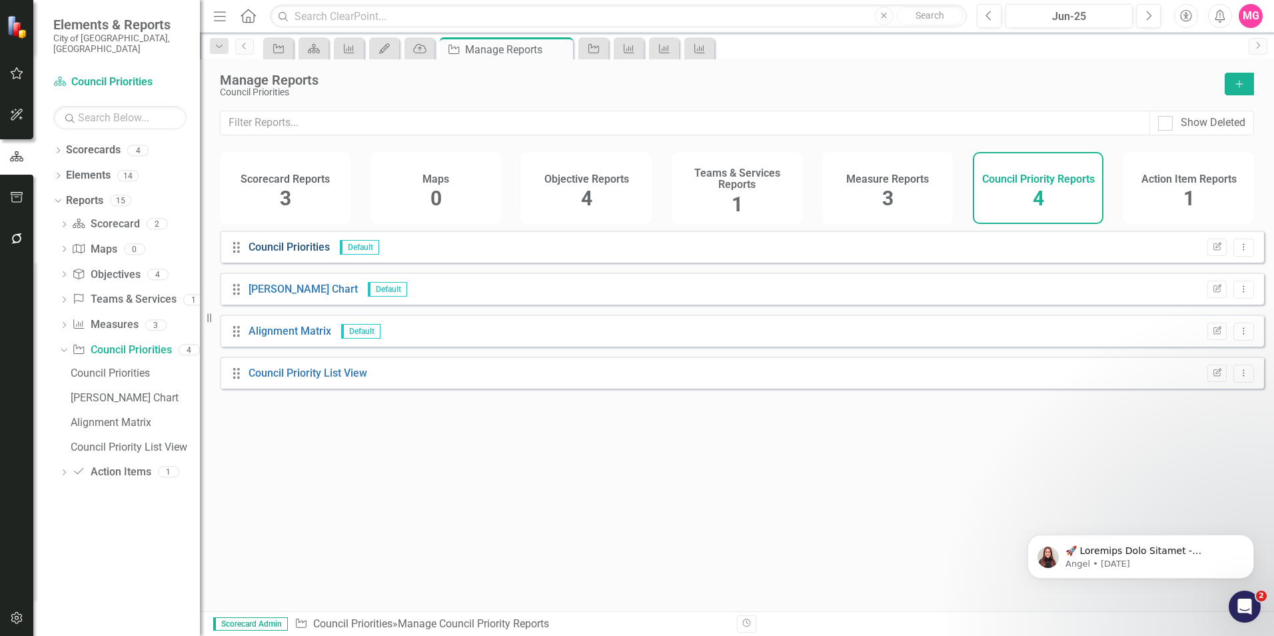
click at [317, 253] on link "Council Priorities" at bounding box center [289, 247] width 81 height 13
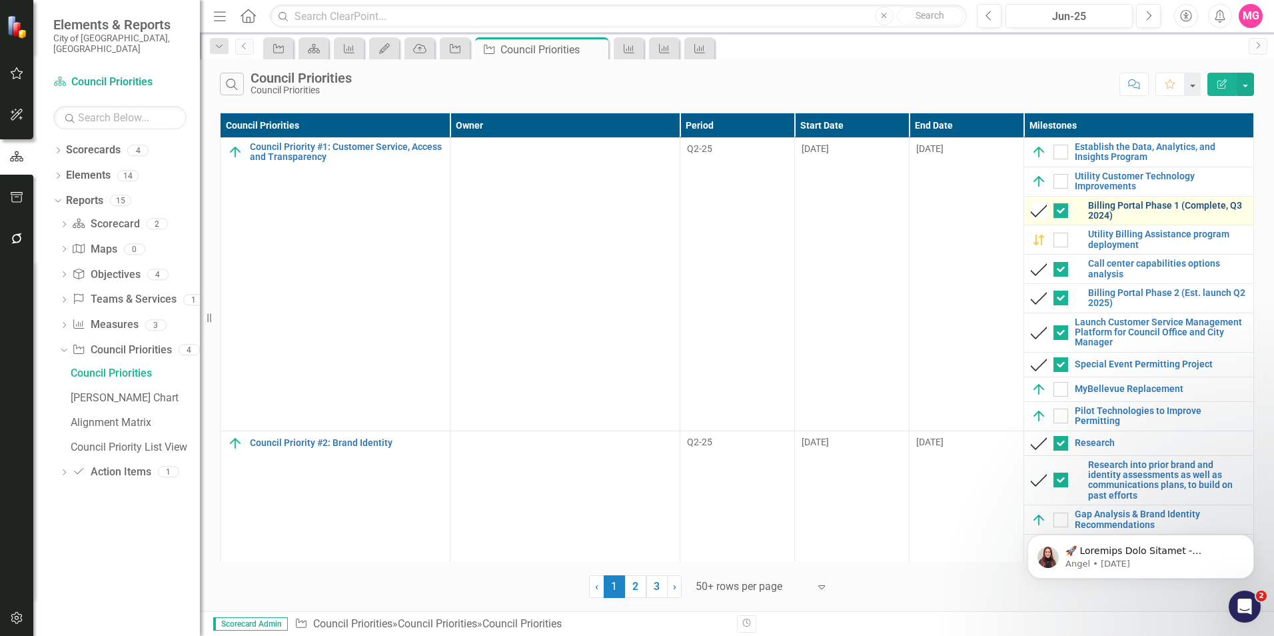
click at [1132, 220] on link "Billing Portal Phase 1 (Complete, Q3 2024)" at bounding box center [1167, 211] width 159 height 21
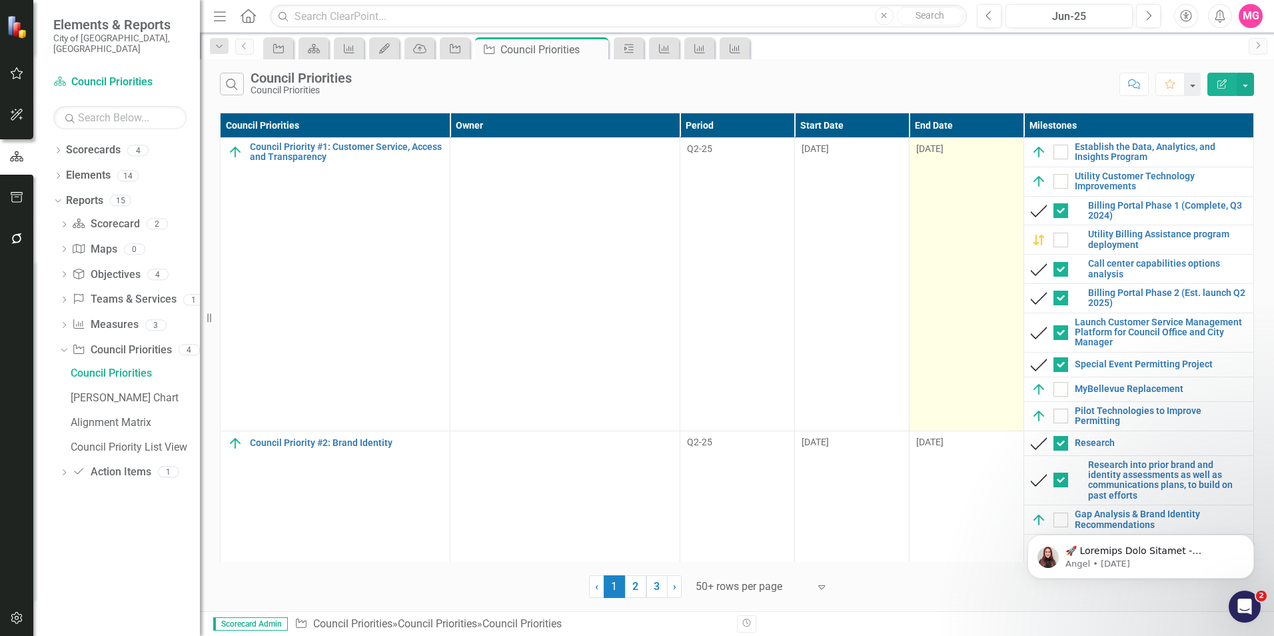
click at [920, 224] on td "[DATE]" at bounding box center [966, 284] width 115 height 293
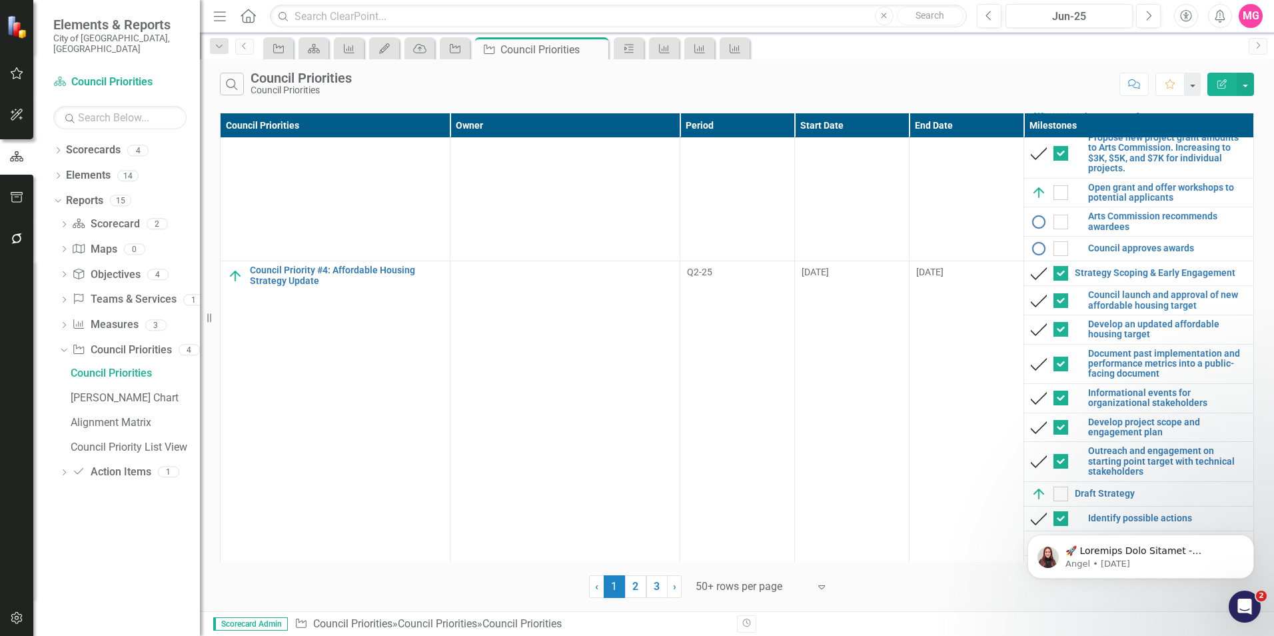
scroll to position [1490, 0]
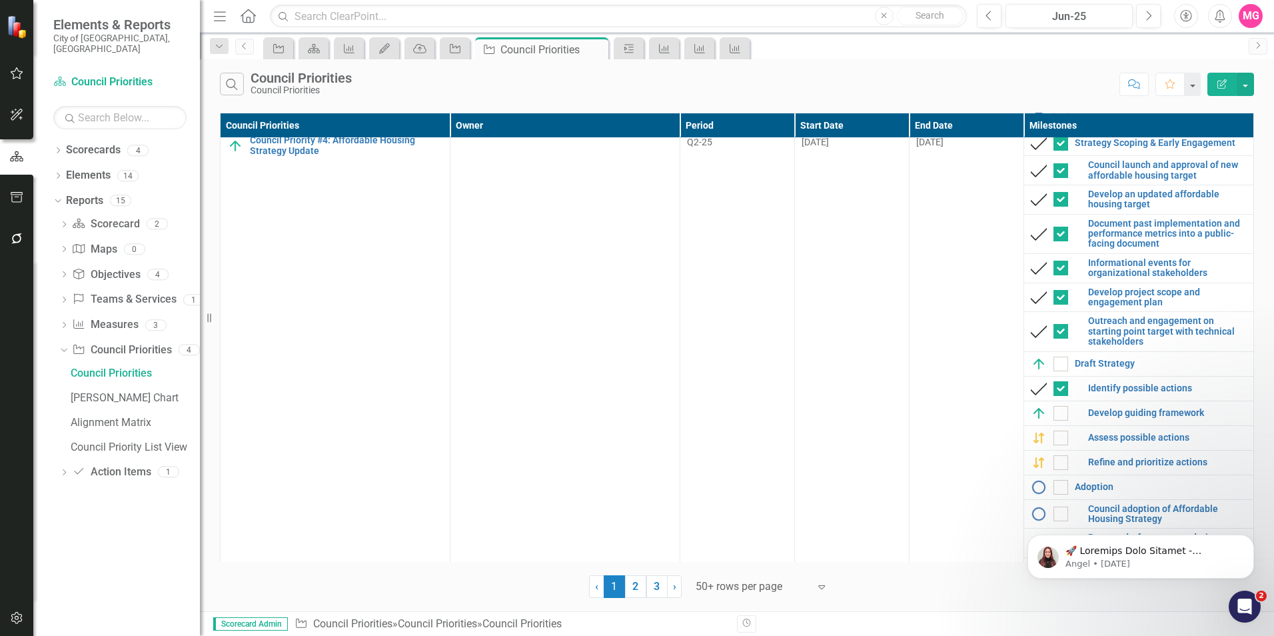
click at [1235, 82] on button "Edit Report" at bounding box center [1222, 84] width 29 height 23
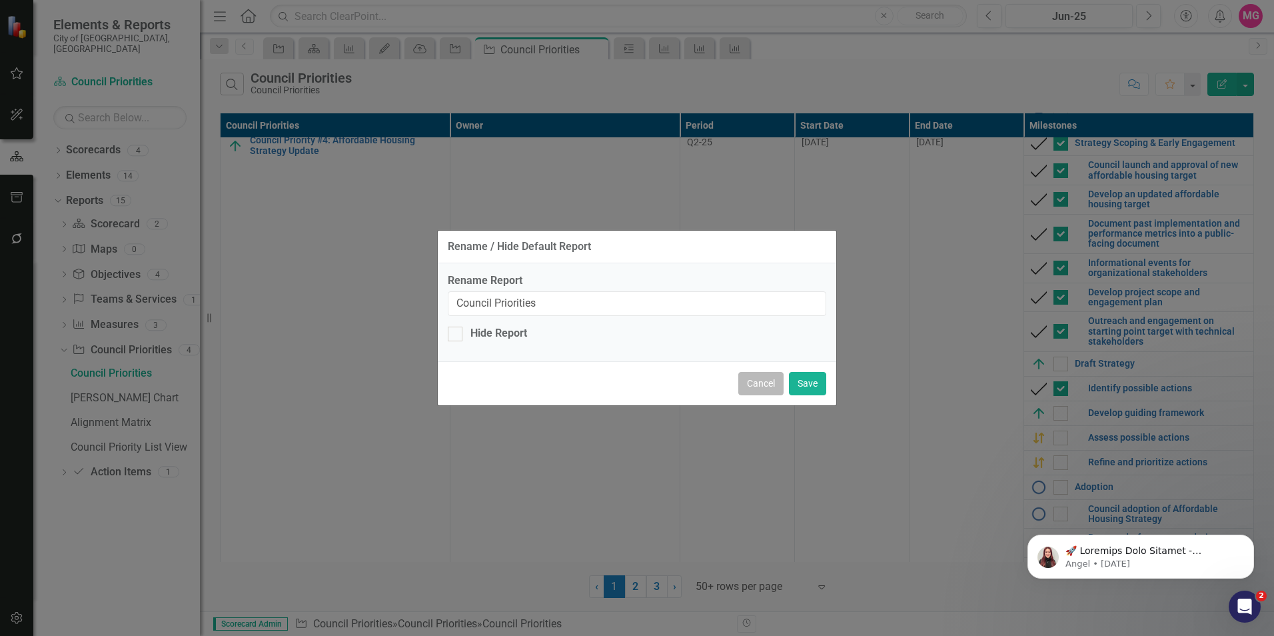
click at [759, 389] on button "Cancel" at bounding box center [760, 383] width 45 height 23
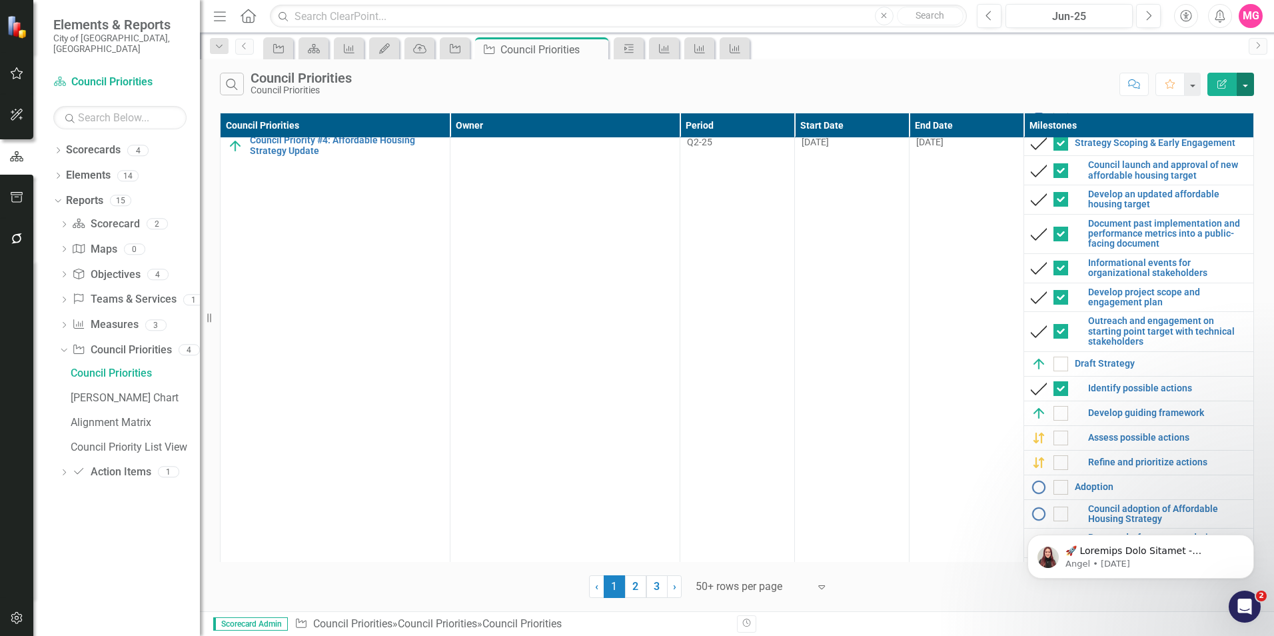
click at [1246, 86] on button "button" at bounding box center [1245, 84] width 17 height 23
click at [1195, 112] on link "Edit Report Edit Report" at bounding box center [1200, 109] width 105 height 25
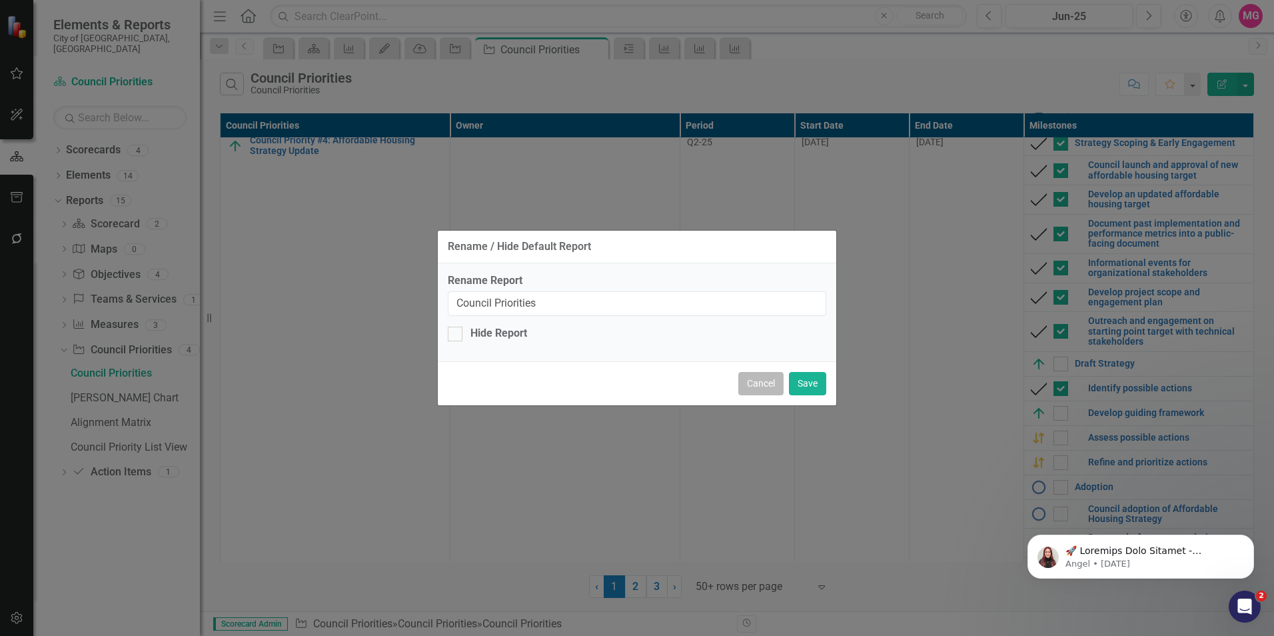
click at [756, 383] on button "Cancel" at bounding box center [760, 383] width 45 height 23
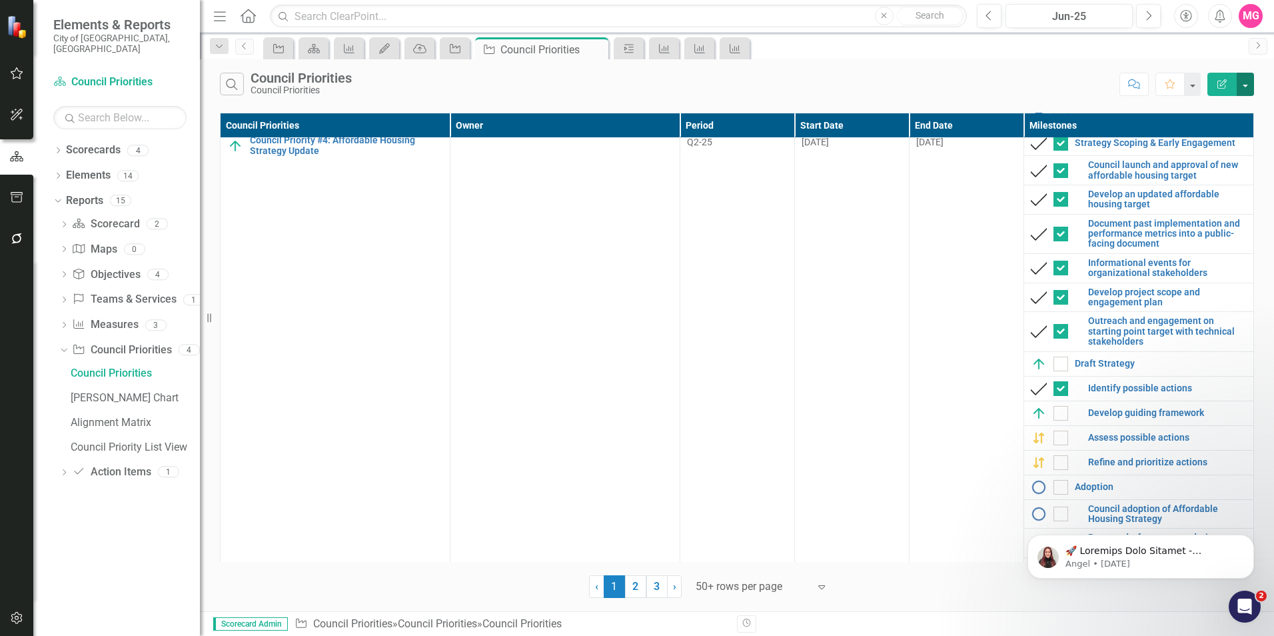
click at [1252, 85] on button "button" at bounding box center [1245, 84] width 17 height 23
click at [1195, 112] on link "Edit Report Edit Report" at bounding box center [1200, 109] width 105 height 25
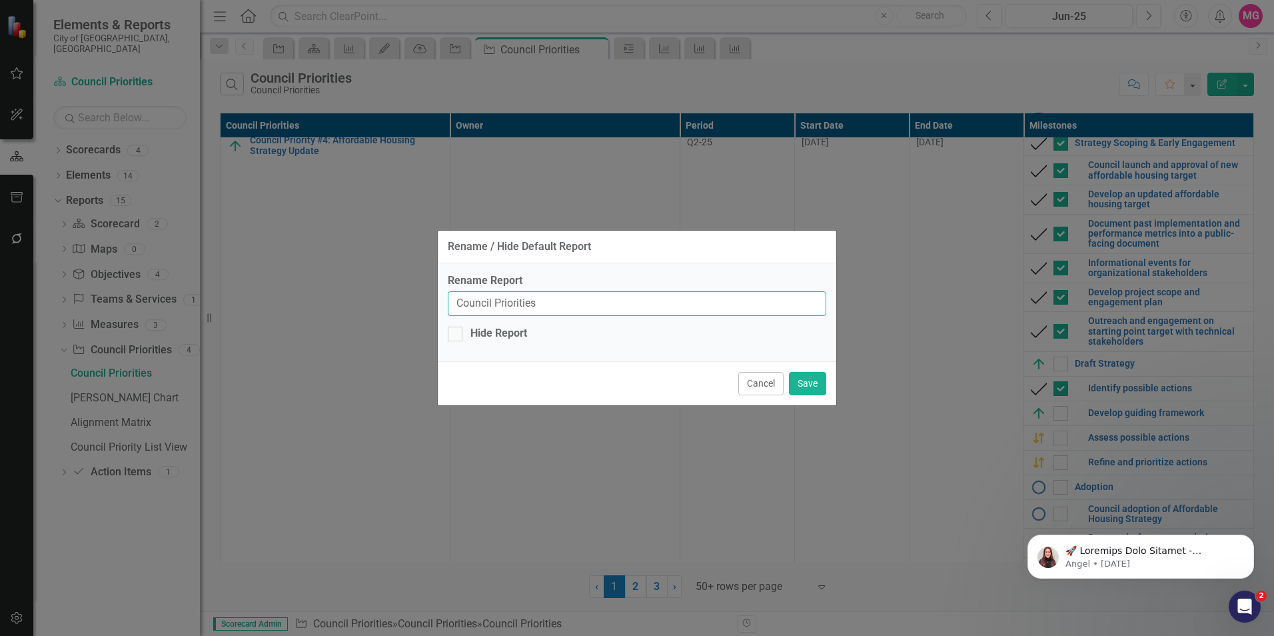
click at [764, 303] on input "Council Priorities" at bounding box center [637, 303] width 379 height 25
click at [758, 392] on button "Cancel" at bounding box center [760, 383] width 45 height 23
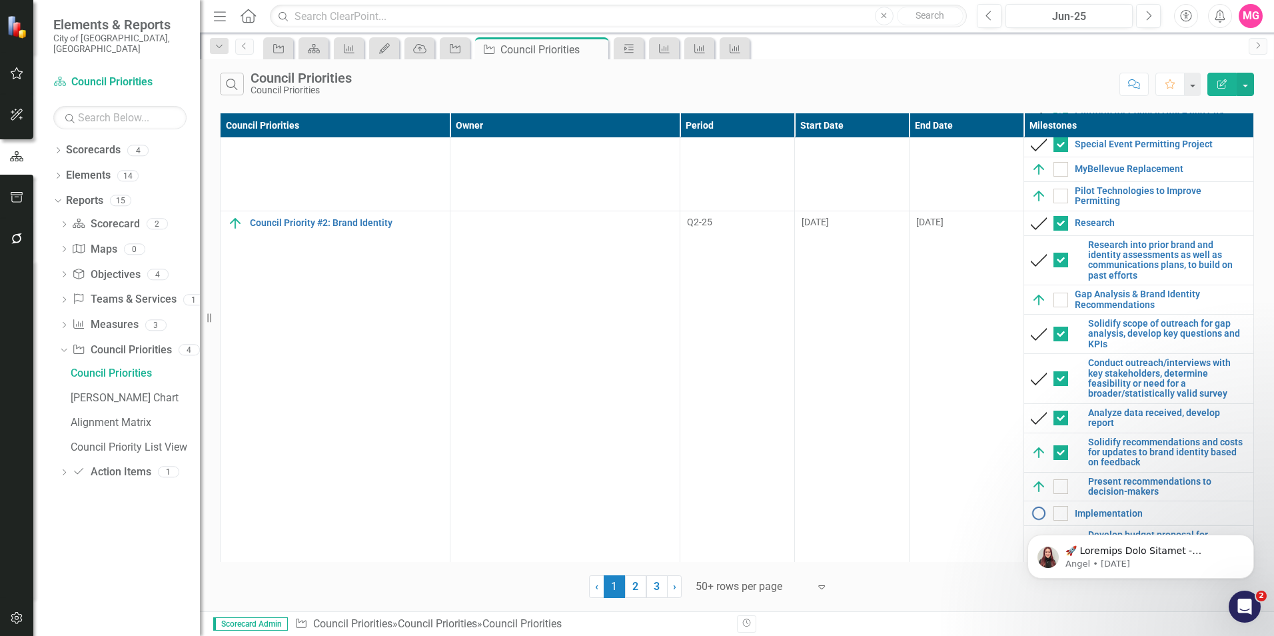
scroll to position [0, 0]
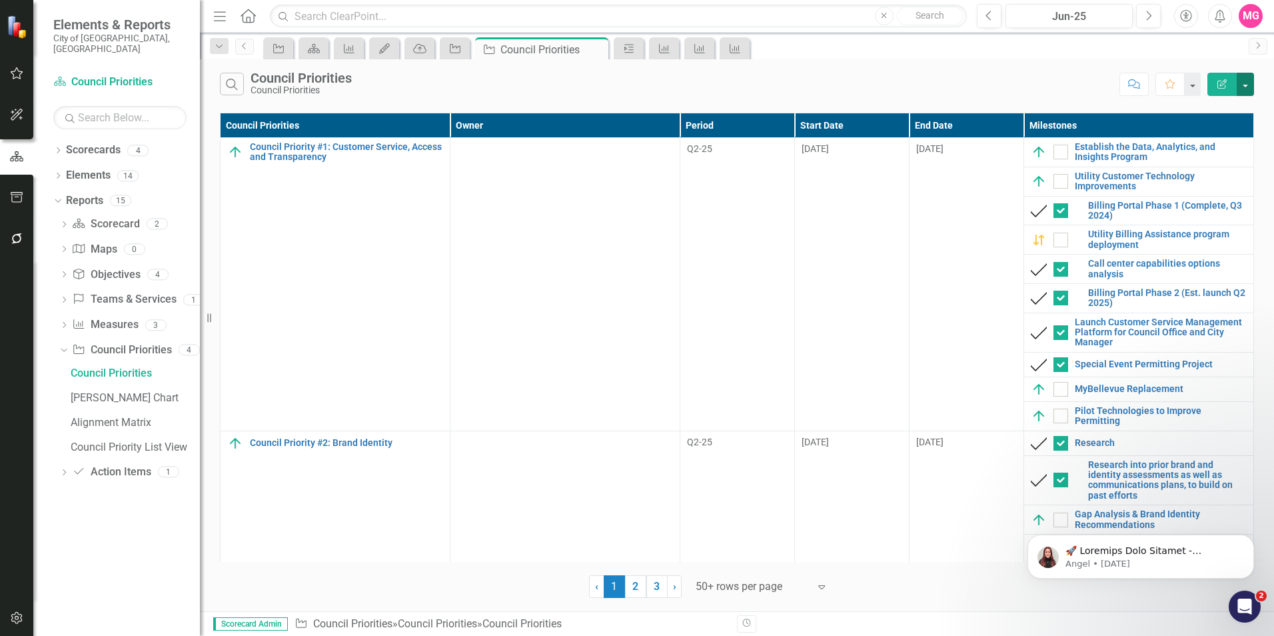
click at [1246, 85] on button "button" at bounding box center [1245, 84] width 17 height 23
click at [1195, 140] on link "PDF Export to PDF" at bounding box center [1200, 135] width 105 height 25
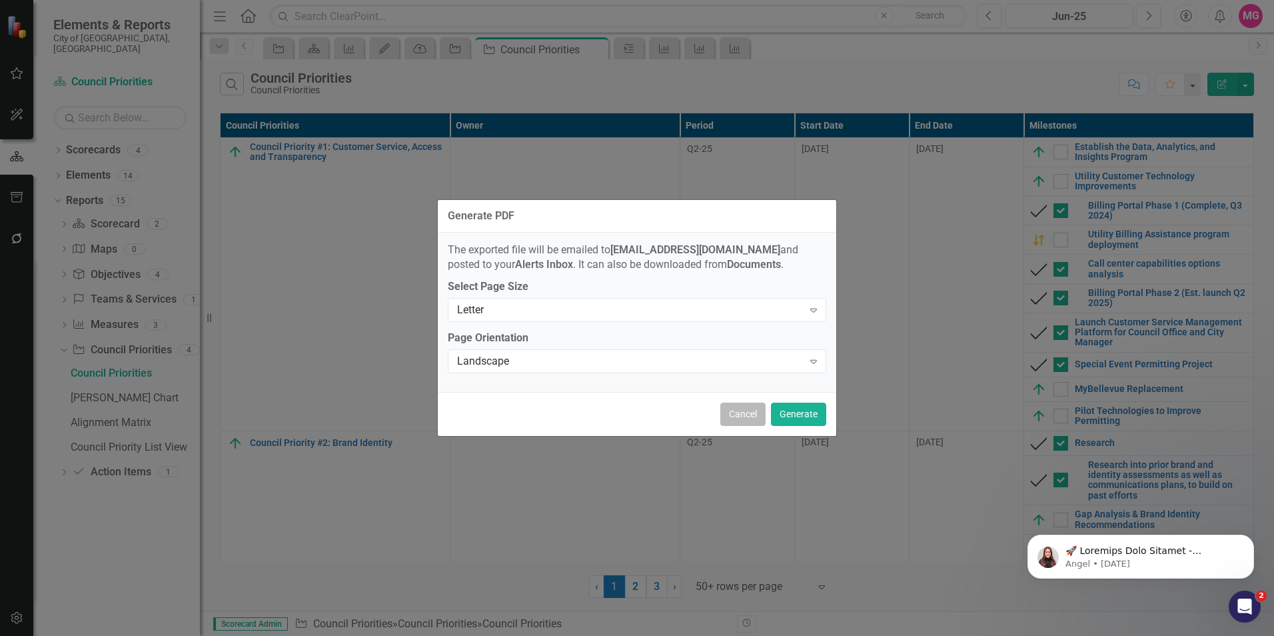
click at [757, 411] on button "Cancel" at bounding box center [742, 414] width 45 height 23
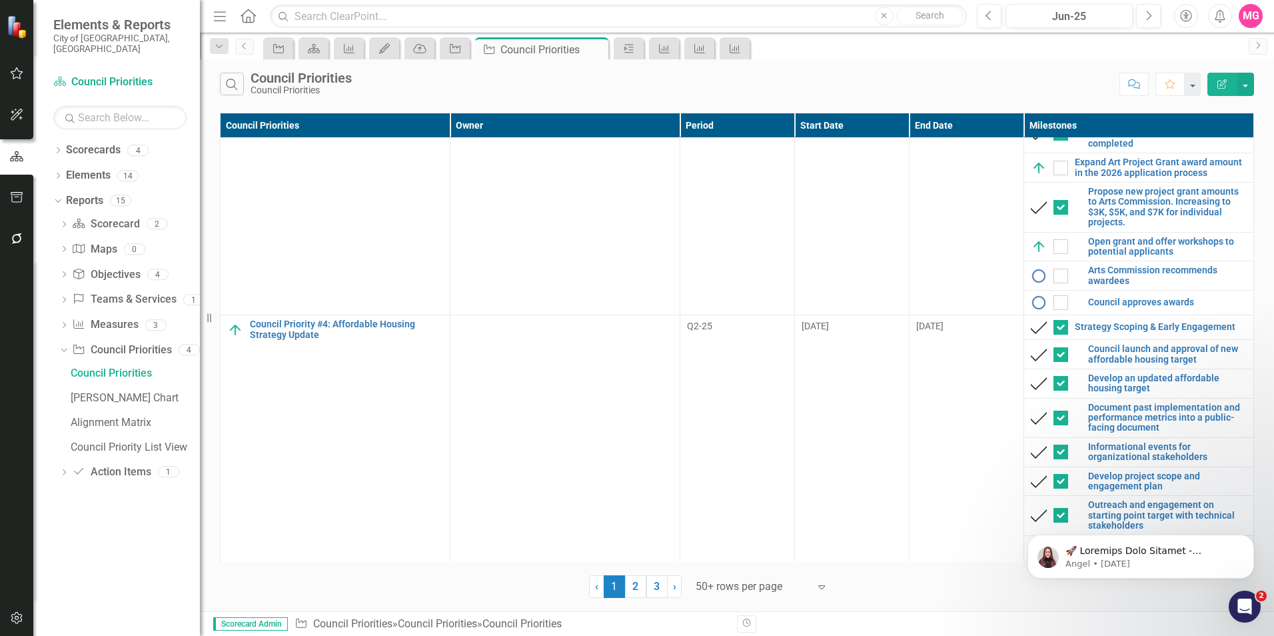
scroll to position [1306, 0]
click at [1074, 320] on div "Strategy Scoping & Early Engagement" at bounding box center [1139, 328] width 216 height 16
click at [1097, 323] on link "Strategy Scoping & Early Engagement" at bounding box center [1161, 328] width 172 height 10
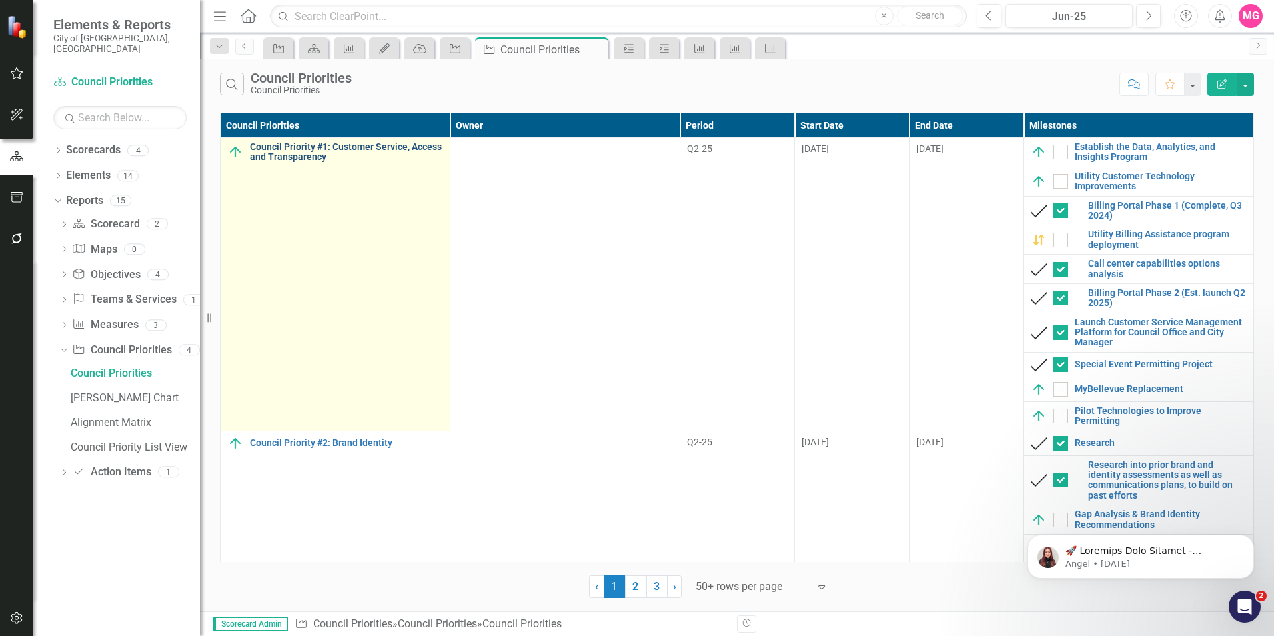
click at [363, 144] on link "Council Priority #1: Customer Service, Access and Transparency" at bounding box center [346, 152] width 193 height 21
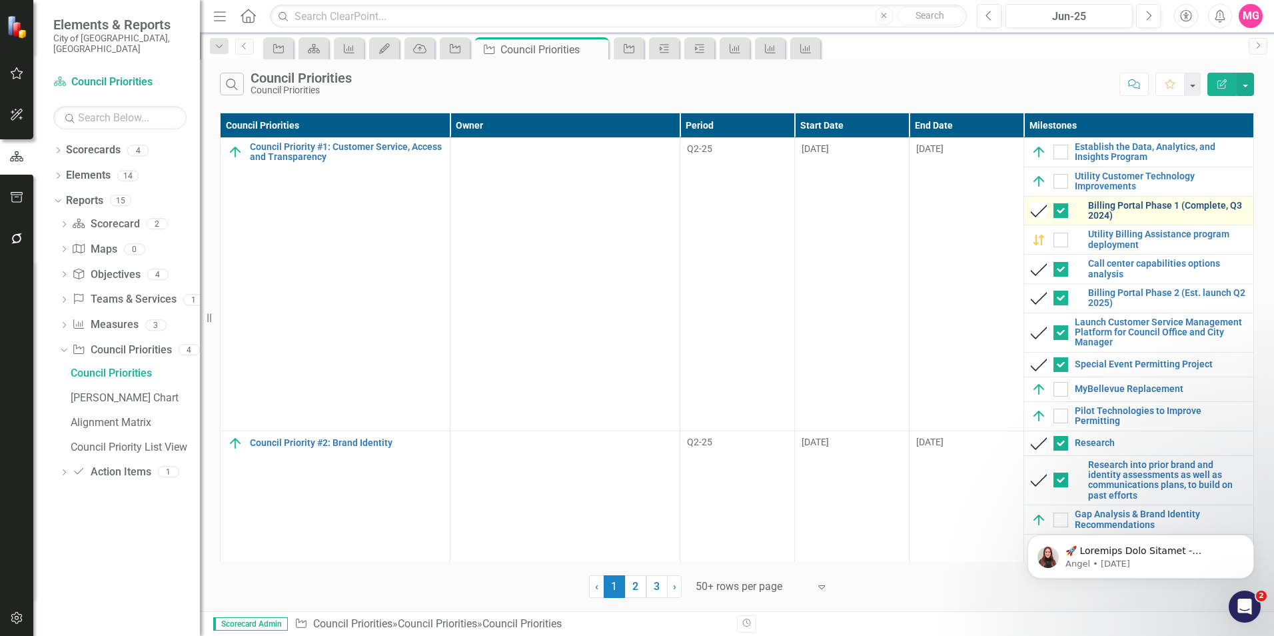
click at [1131, 201] on link "Billing Portal Phase 1 (Complete, Q3 2024)" at bounding box center [1167, 211] width 159 height 21
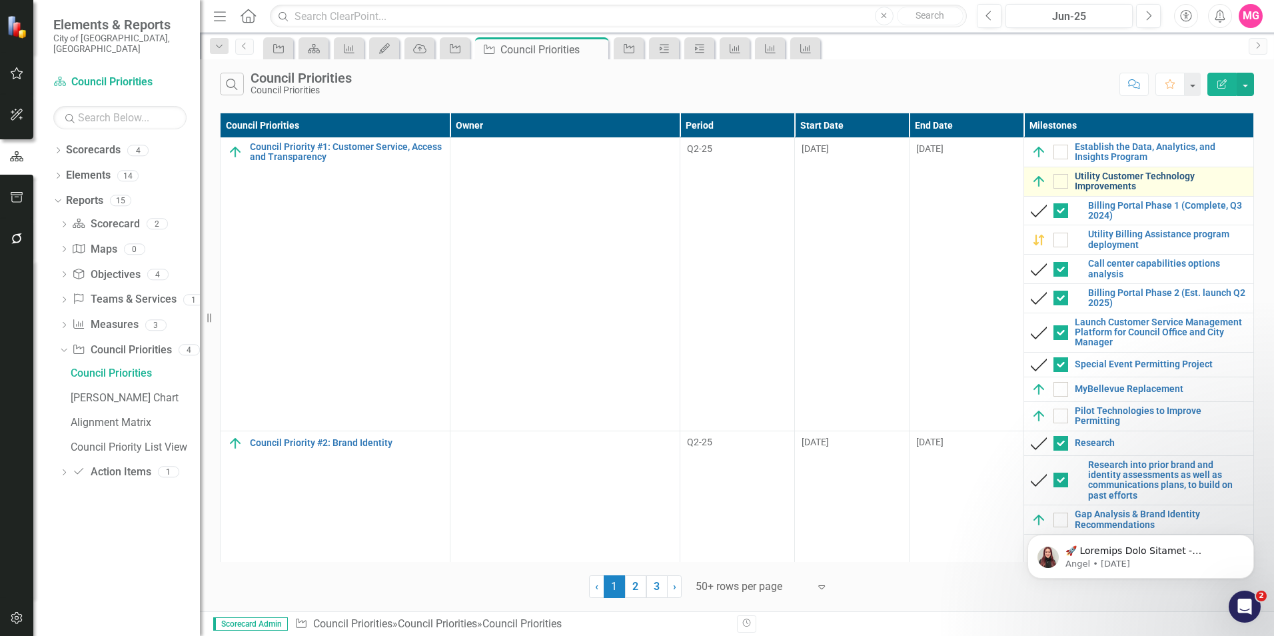
click at [1118, 184] on link "Utility Customer Technology Improvements" at bounding box center [1161, 181] width 172 height 21
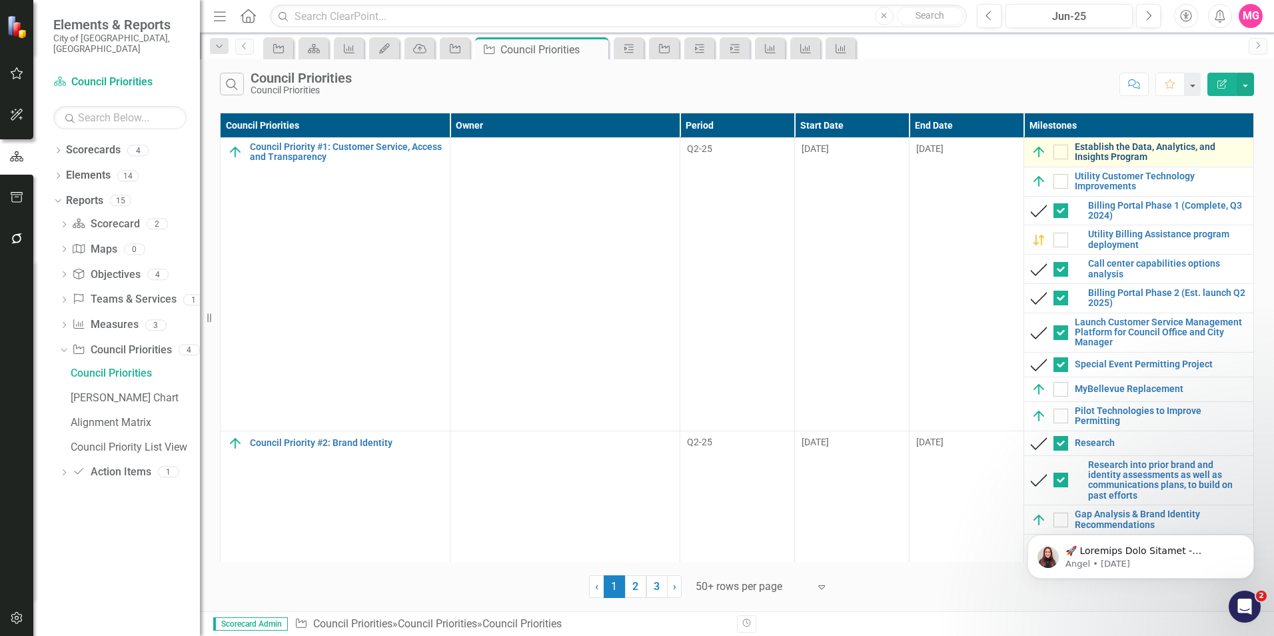
click at [1138, 160] on link "Establish the Data, Analytics, and Insights Program" at bounding box center [1161, 152] width 172 height 21
click at [125, 417] on div "Alignment Matrix" at bounding box center [135, 423] width 129 height 12
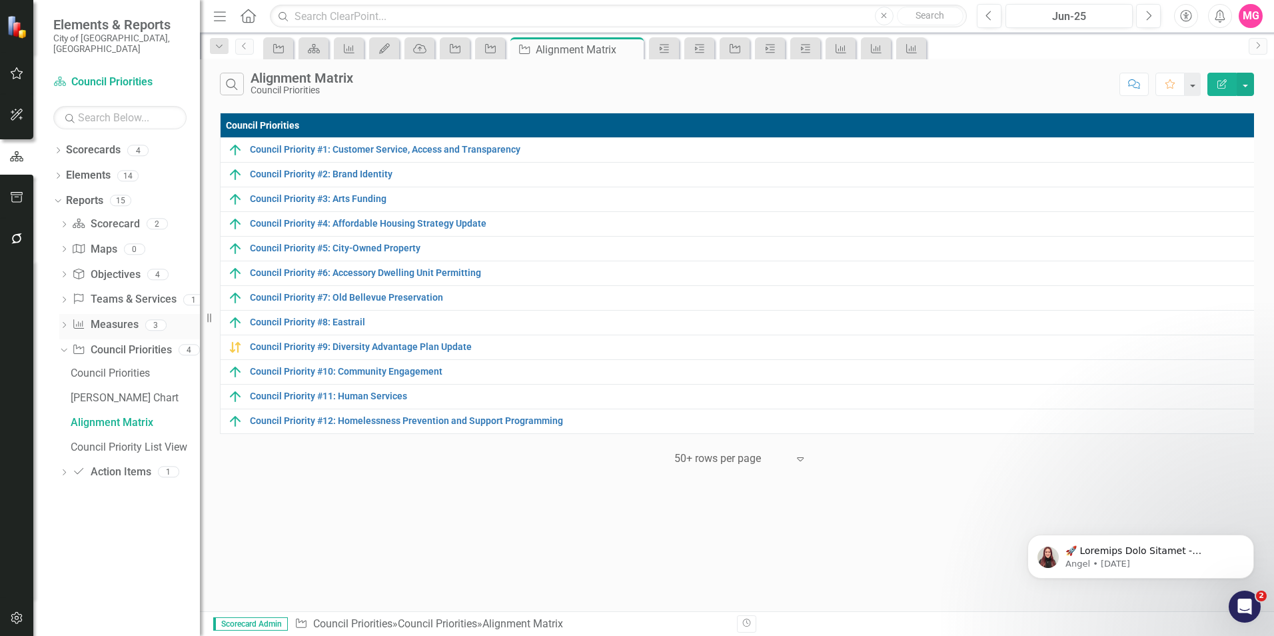
click at [125, 317] on link "Measure Measures" at bounding box center [105, 324] width 66 height 15
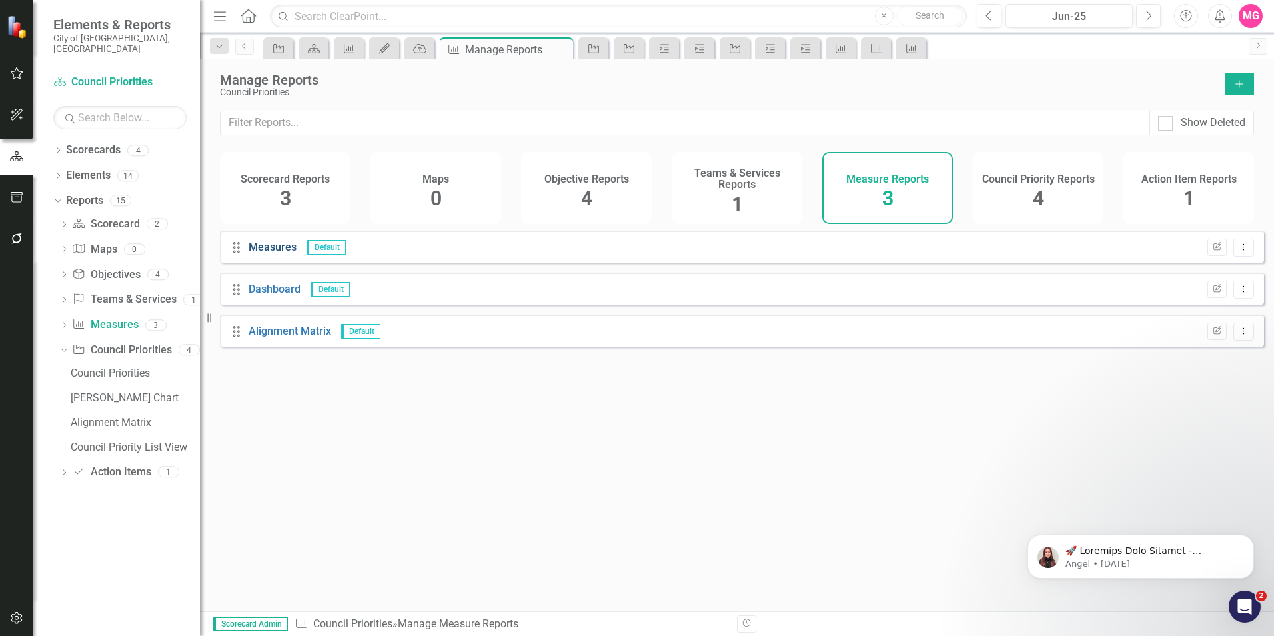
click at [268, 253] on link "Measures" at bounding box center [273, 247] width 48 height 13
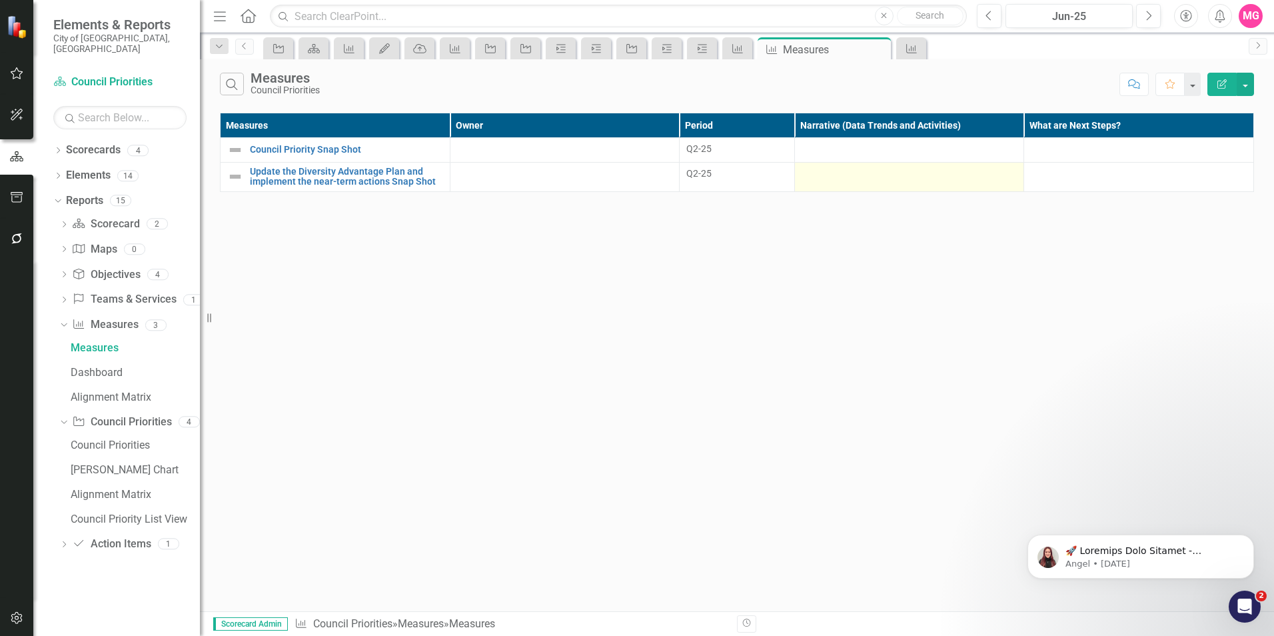
click at [965, 186] on td at bounding box center [909, 177] width 230 height 29
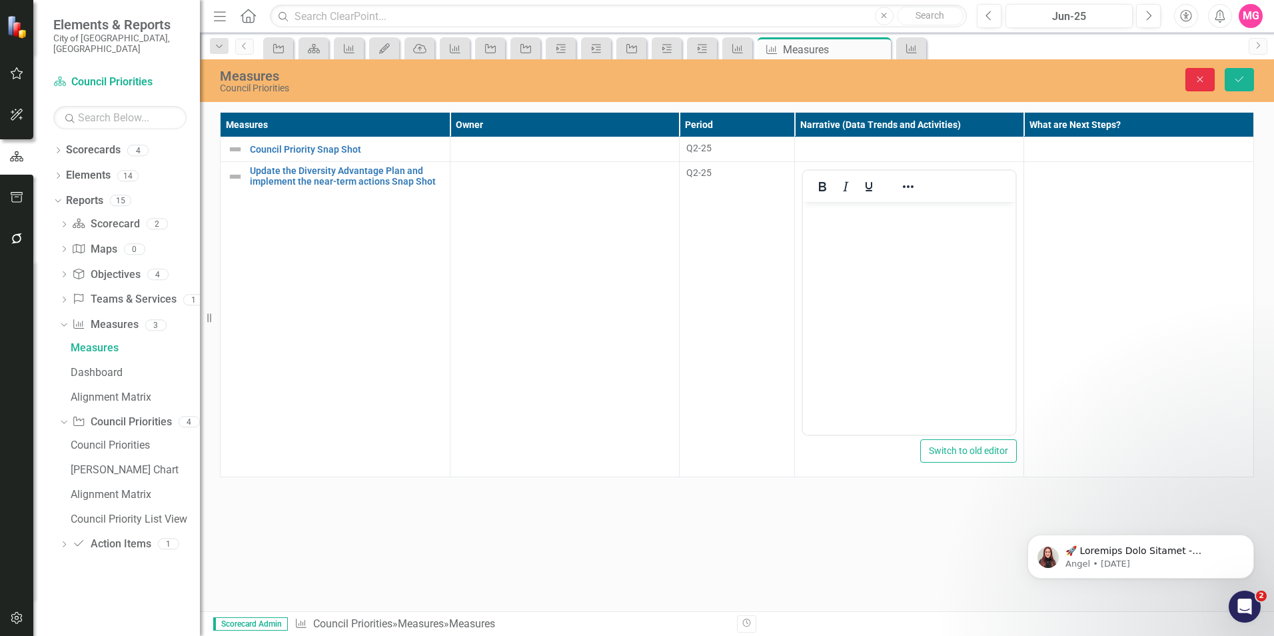
click at [1206, 77] on icon "Close" at bounding box center [1200, 79] width 12 height 9
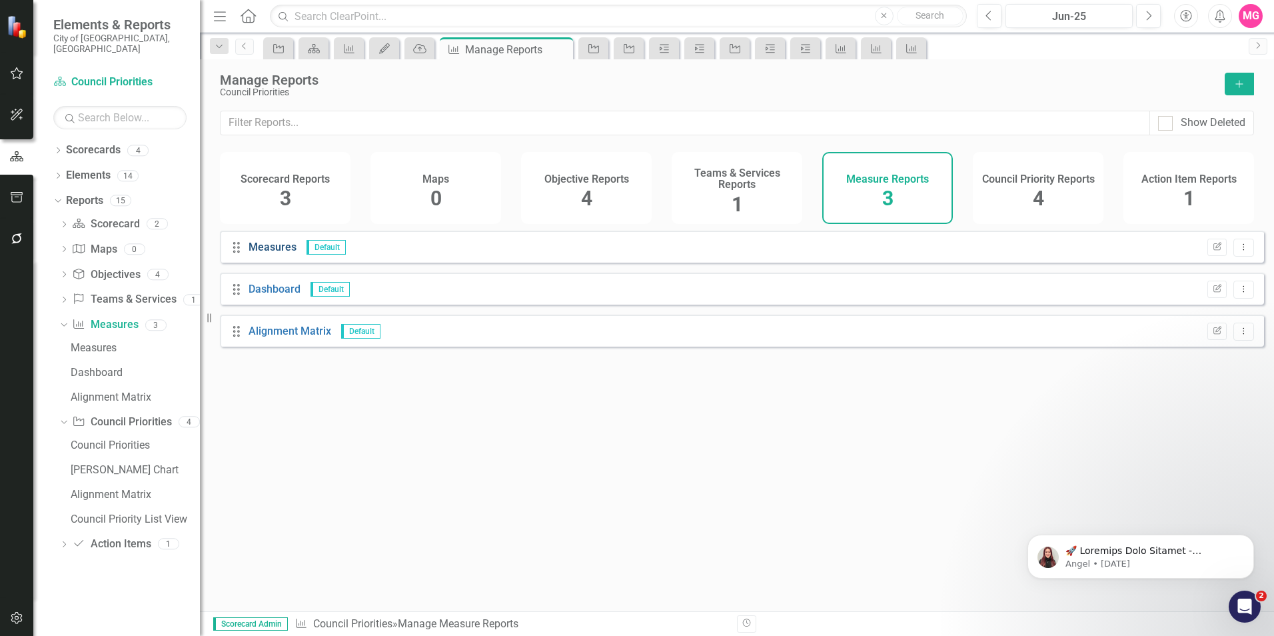
click at [272, 253] on link "Measures" at bounding box center [273, 247] width 48 height 13
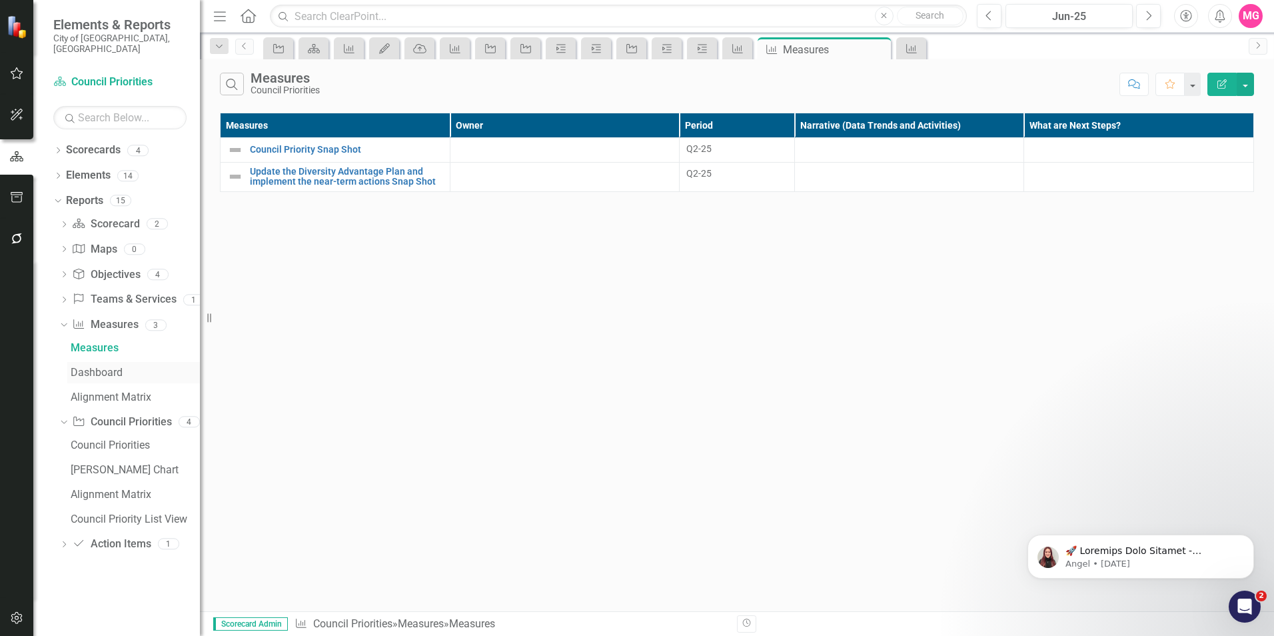
click at [96, 367] on div "Dashboard" at bounding box center [135, 373] width 129 height 12
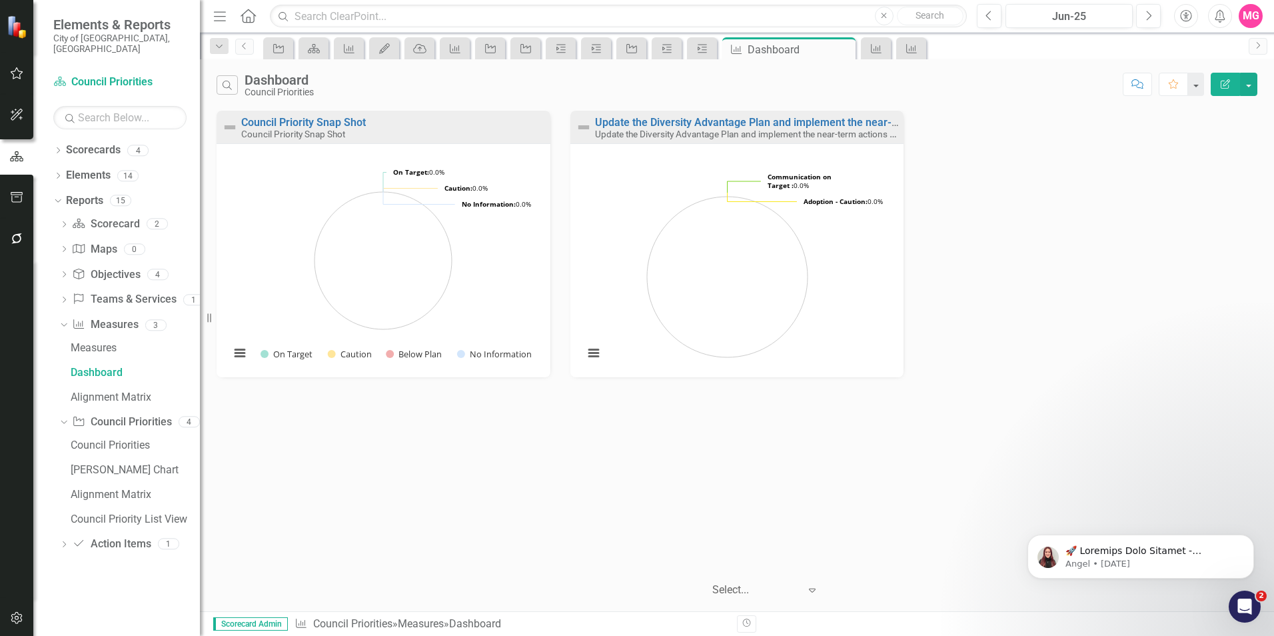
click at [118, 374] on div "Measures Dashboard Alignment Matrix" at bounding box center [129, 372] width 141 height 71
click at [125, 391] on div "Alignment Matrix" at bounding box center [135, 397] width 129 height 12
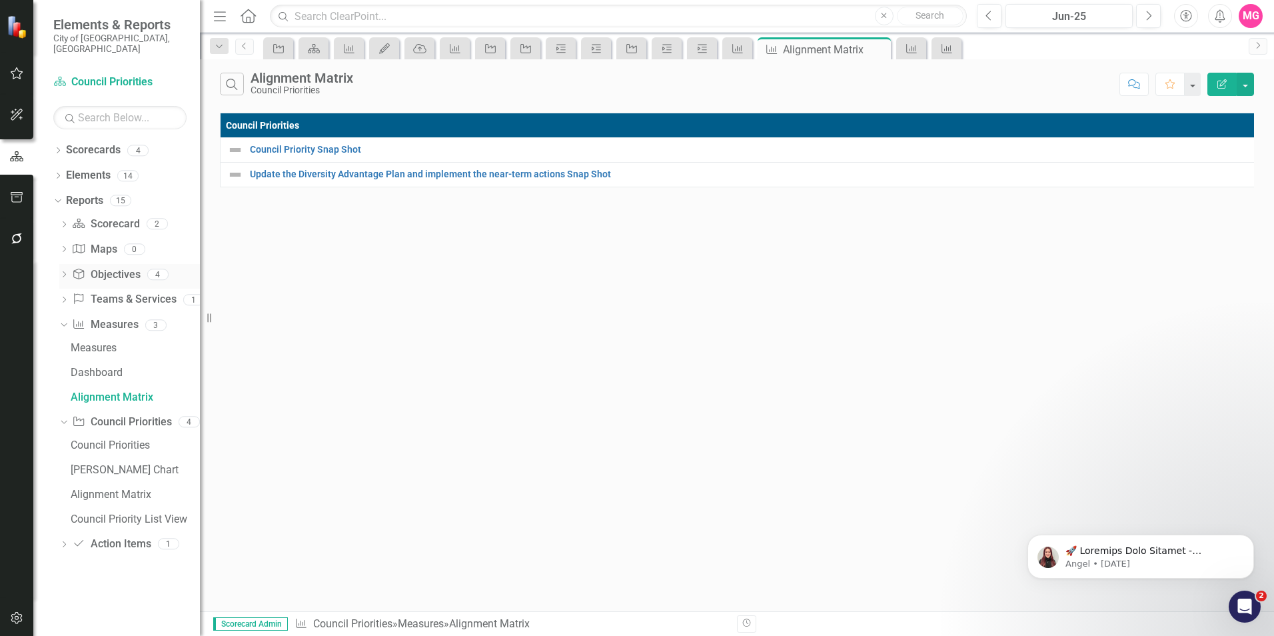
click at [129, 267] on link "Objective Objectives" at bounding box center [106, 274] width 68 height 15
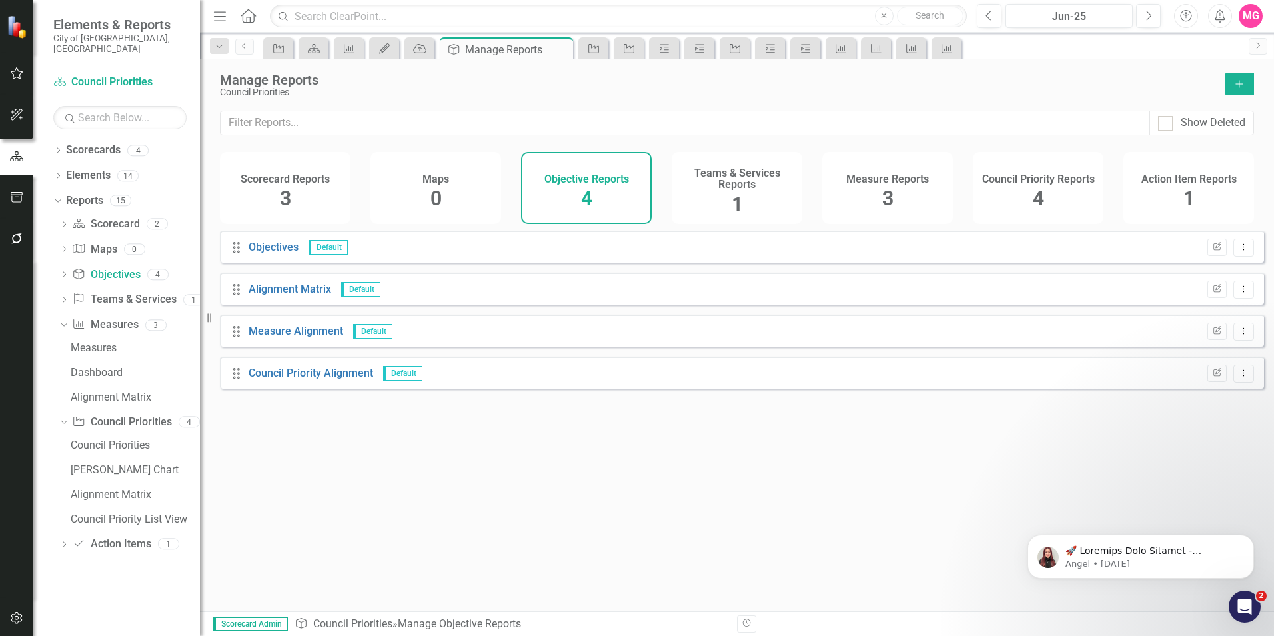
click at [292, 181] on h4 "Scorecard Reports" at bounding box center [285, 179] width 89 height 12
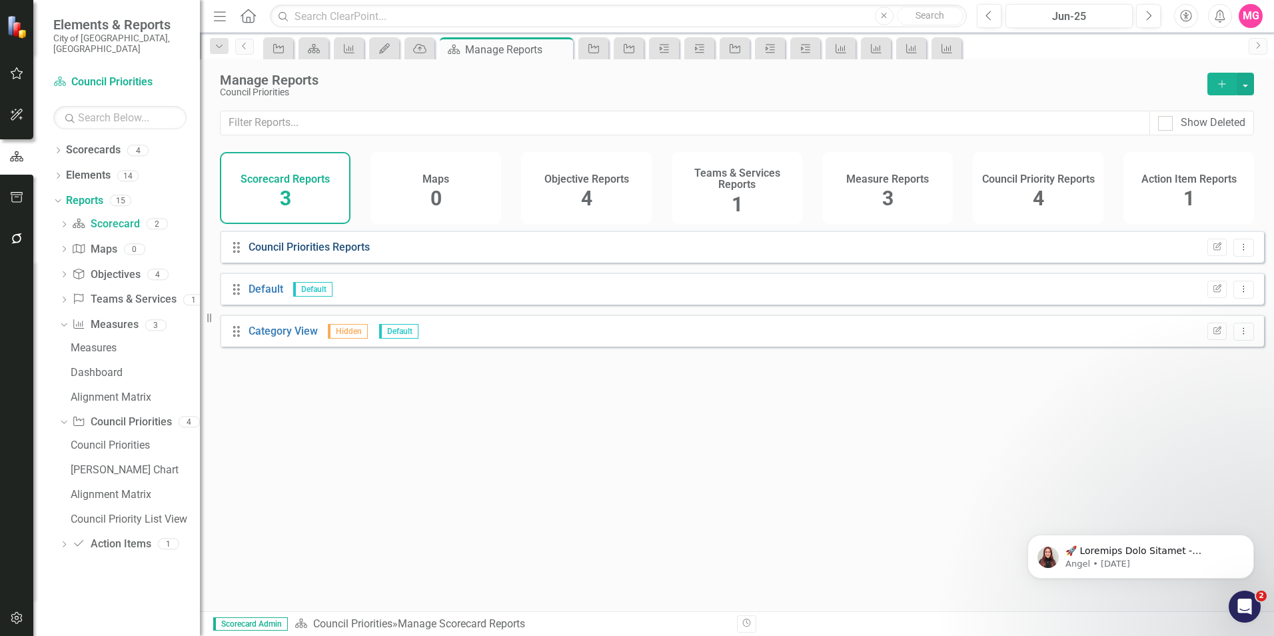
click at [333, 252] on link "Council Priorities Reports" at bounding box center [309, 247] width 121 height 13
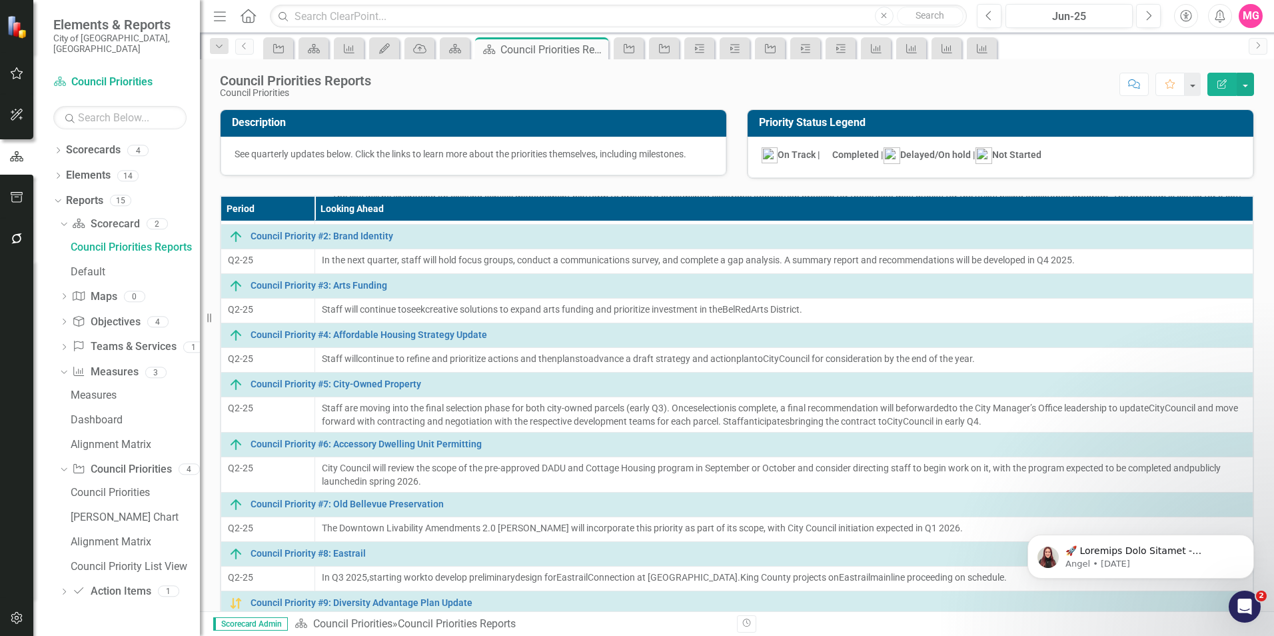
scroll to position [77, 0]
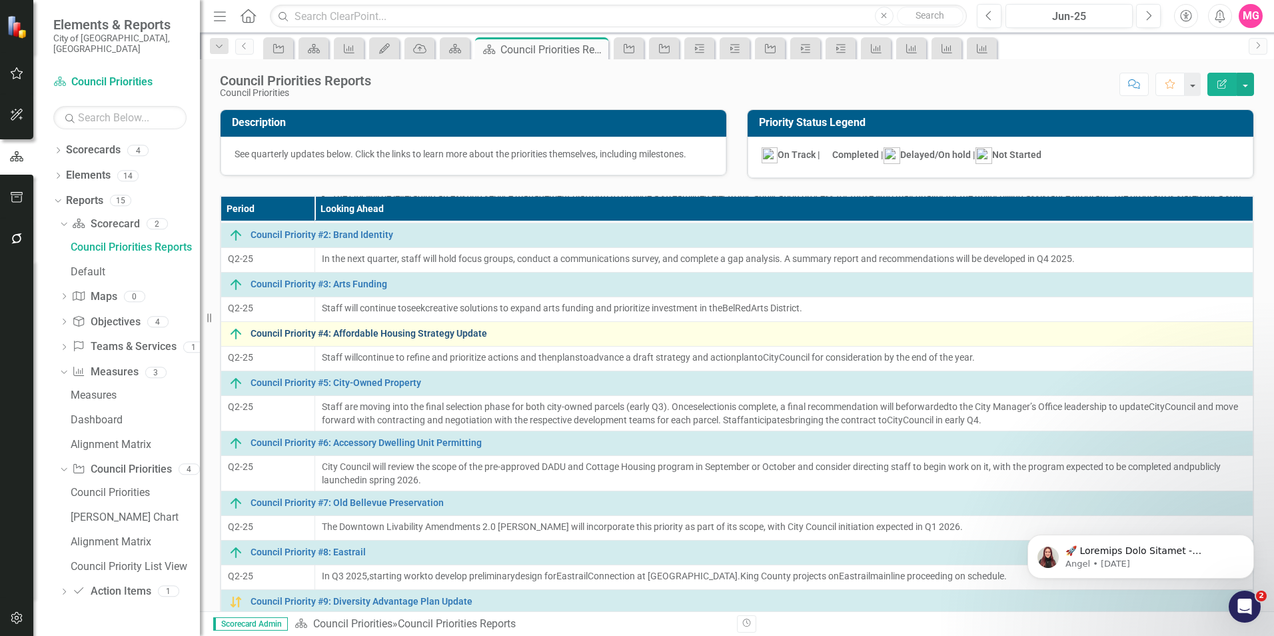
click at [449, 333] on link "Council Priority #4: Affordable Housing Strategy Update" at bounding box center [749, 334] width 996 height 10
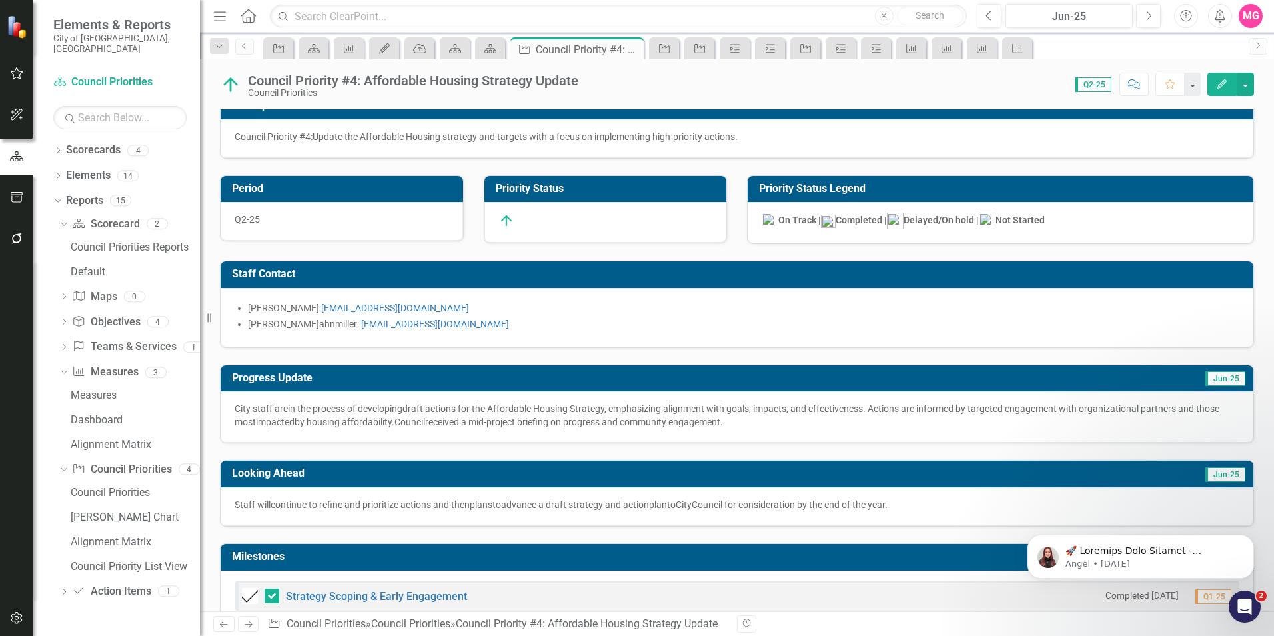
scroll to position [17, 0]
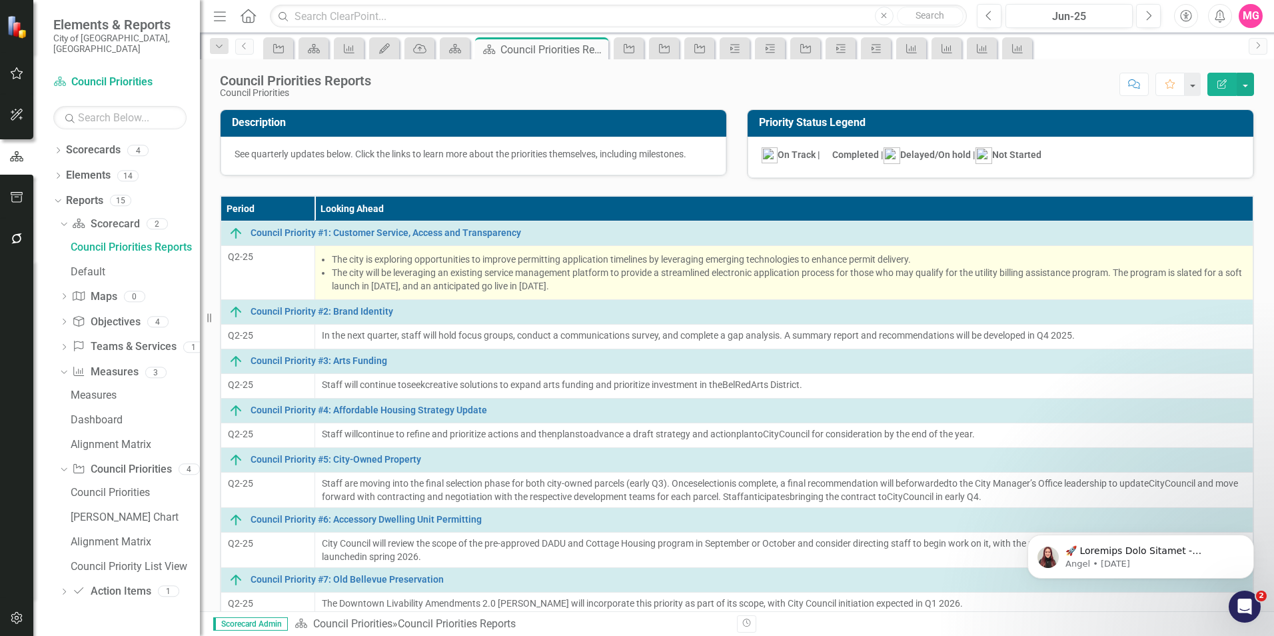
click at [578, 273] on li "The city will be leveraging an existing service management platform to provide …" at bounding box center [789, 279] width 914 height 27
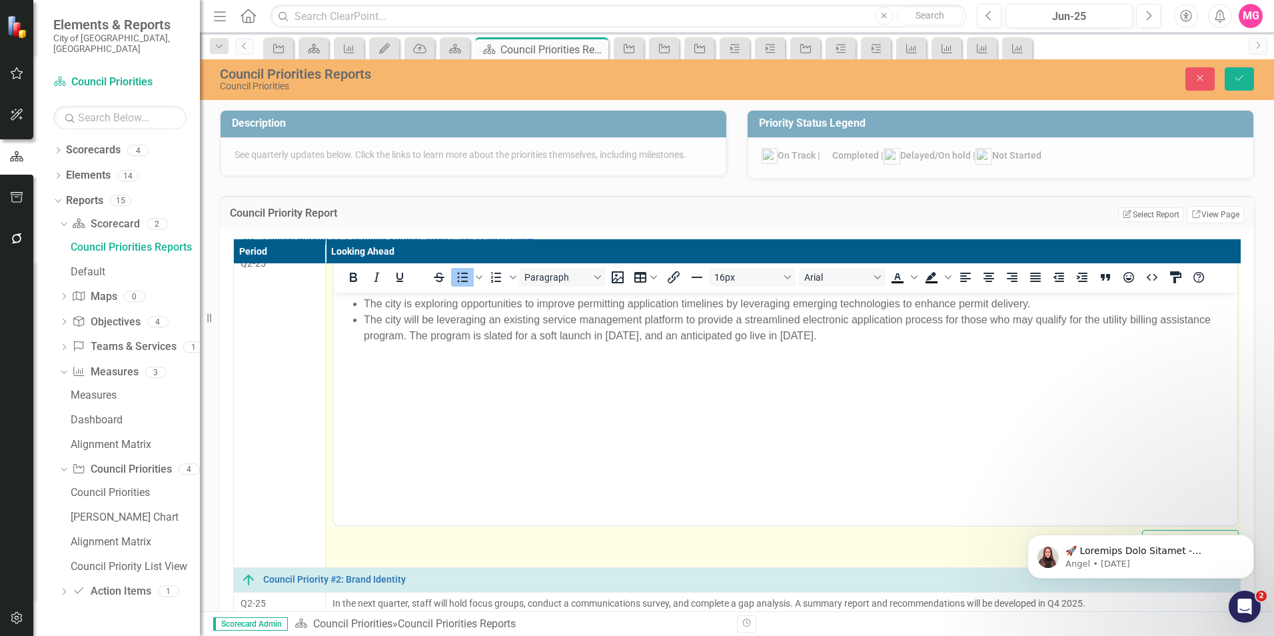
scroll to position [37, 0]
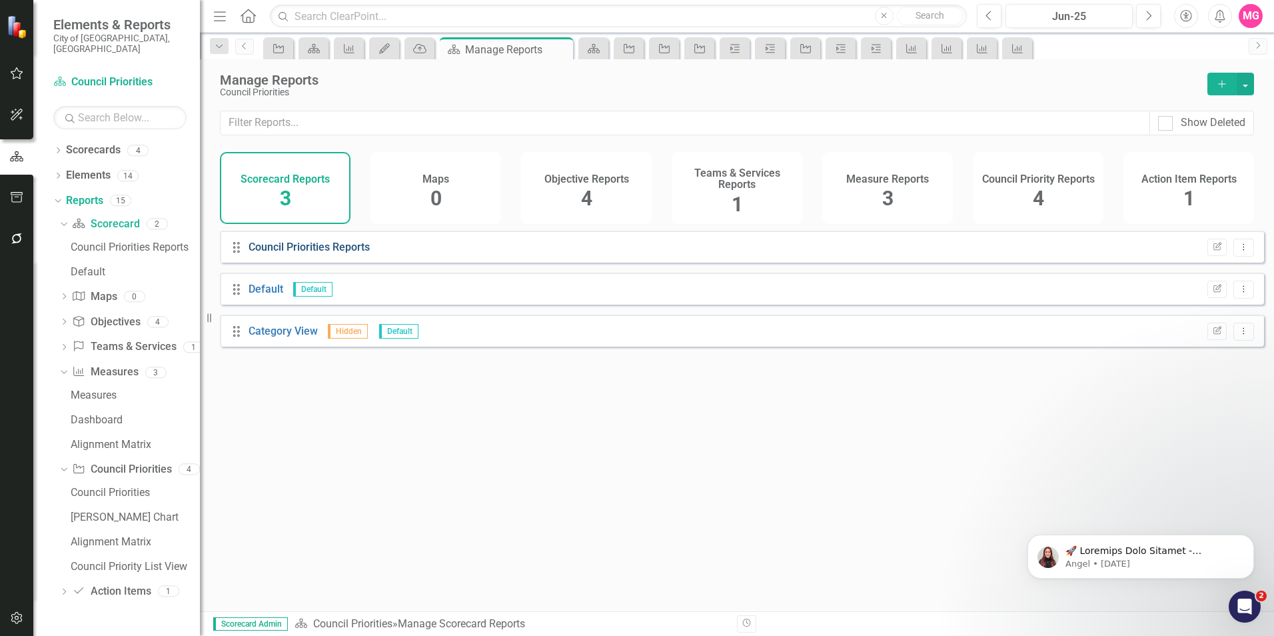
click at [325, 253] on link "Council Priorities Reports" at bounding box center [309, 247] width 121 height 13
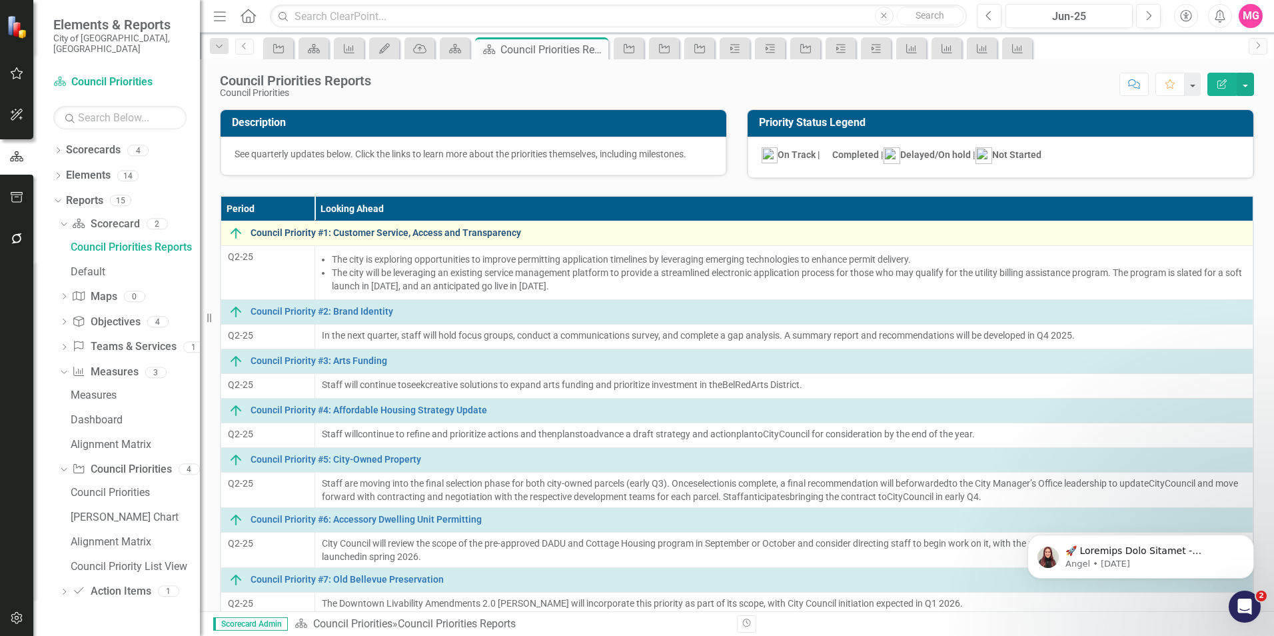
click at [412, 232] on link "Council Priority #1: Customer Service, Access and Transparency" at bounding box center [749, 233] width 996 height 10
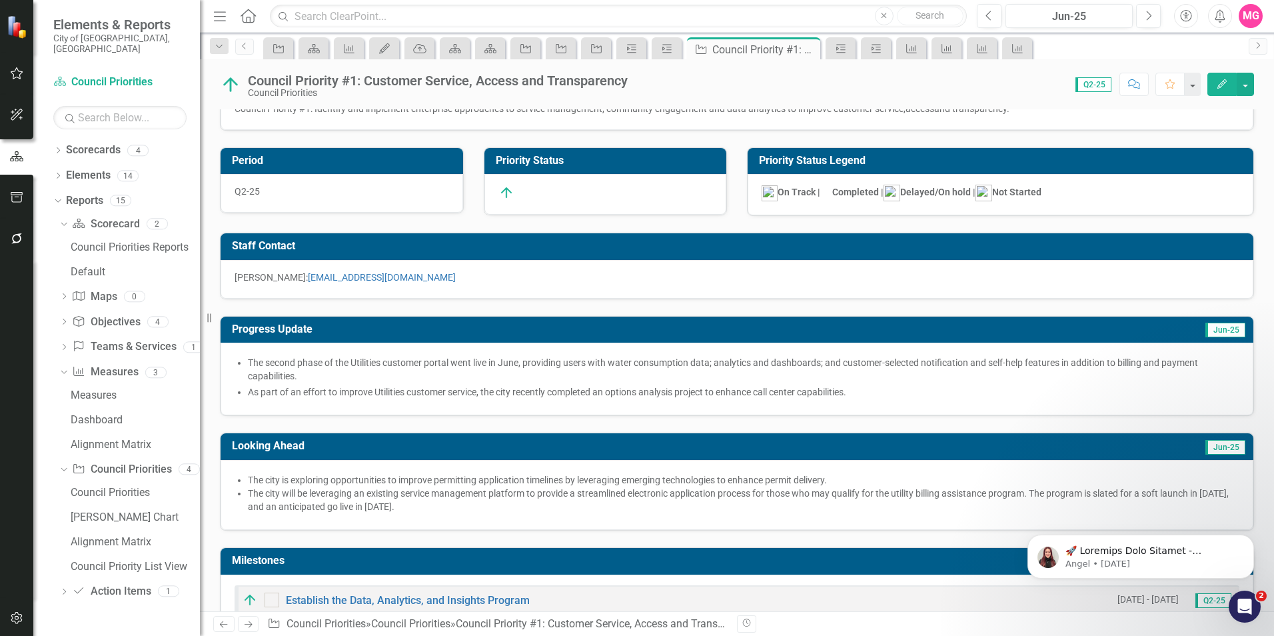
scroll to position [46, 0]
